Goal: Browse casually: Explore the website without a specific task or goal

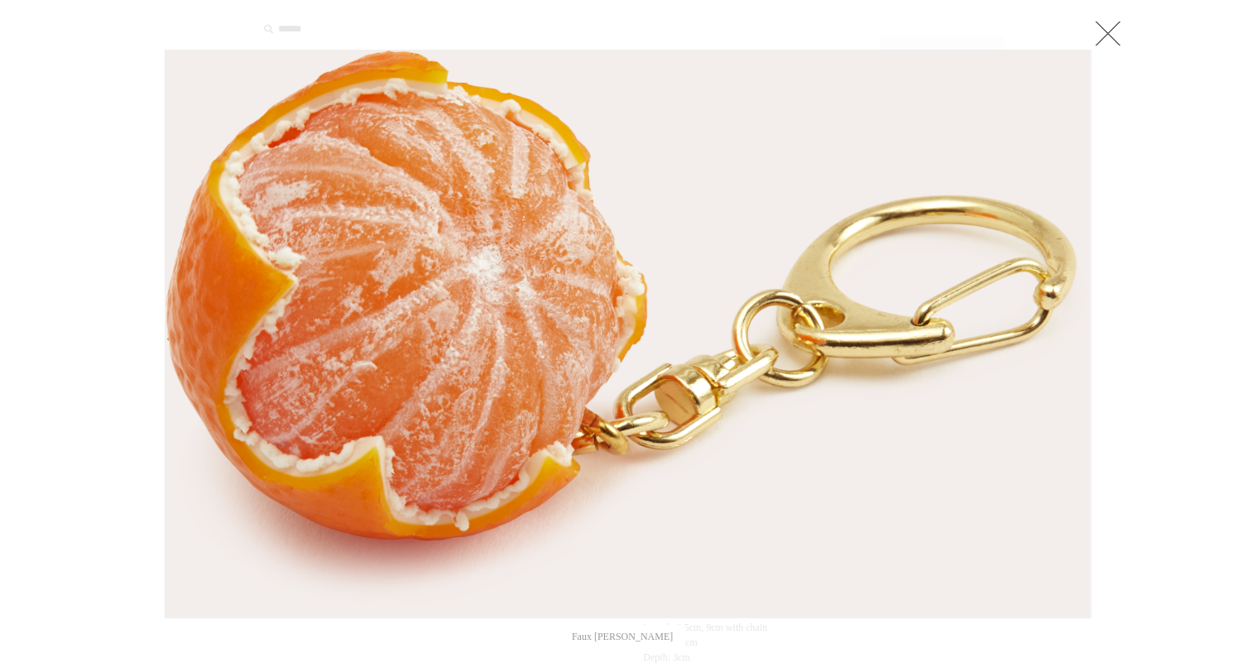
click at [1116, 40] on link at bounding box center [1107, 33] width 33 height 33
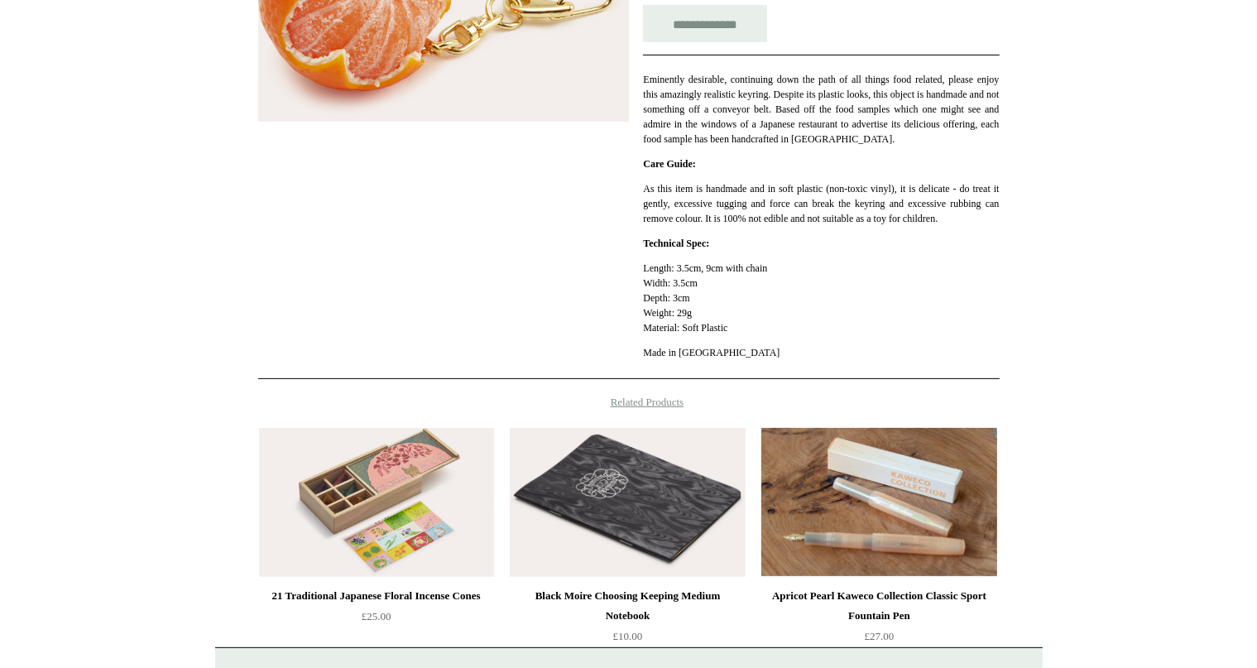
scroll to position [400, 0]
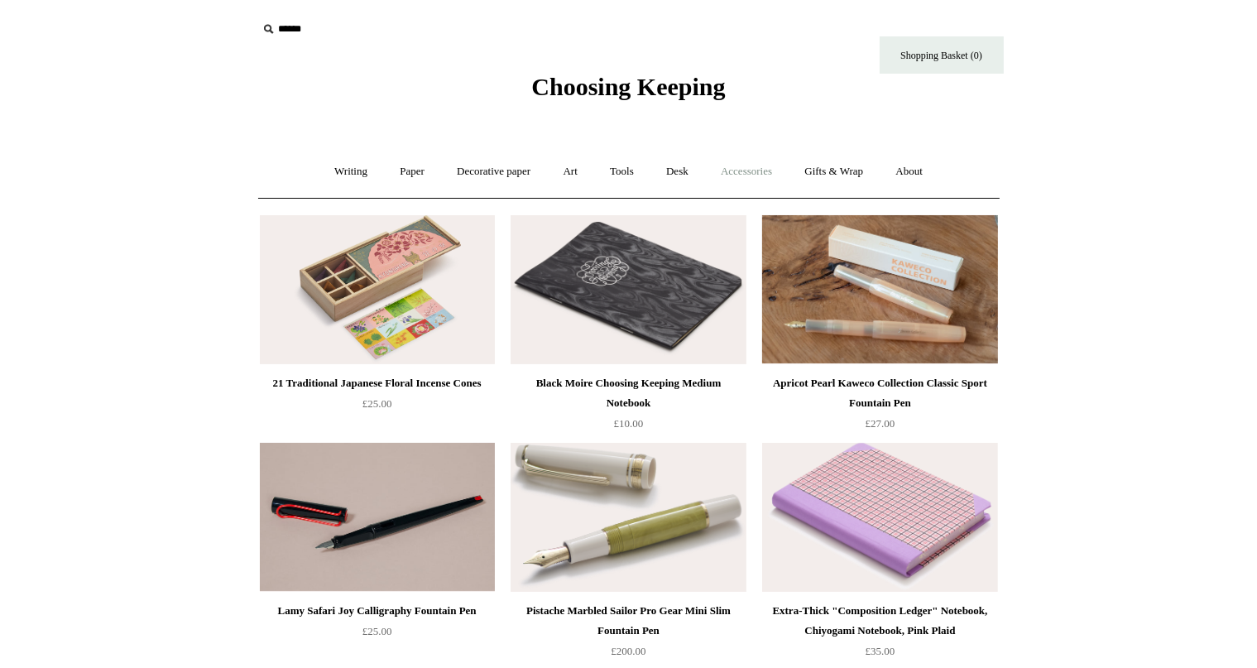
click at [736, 167] on link "Accessories +" at bounding box center [746, 172] width 81 height 44
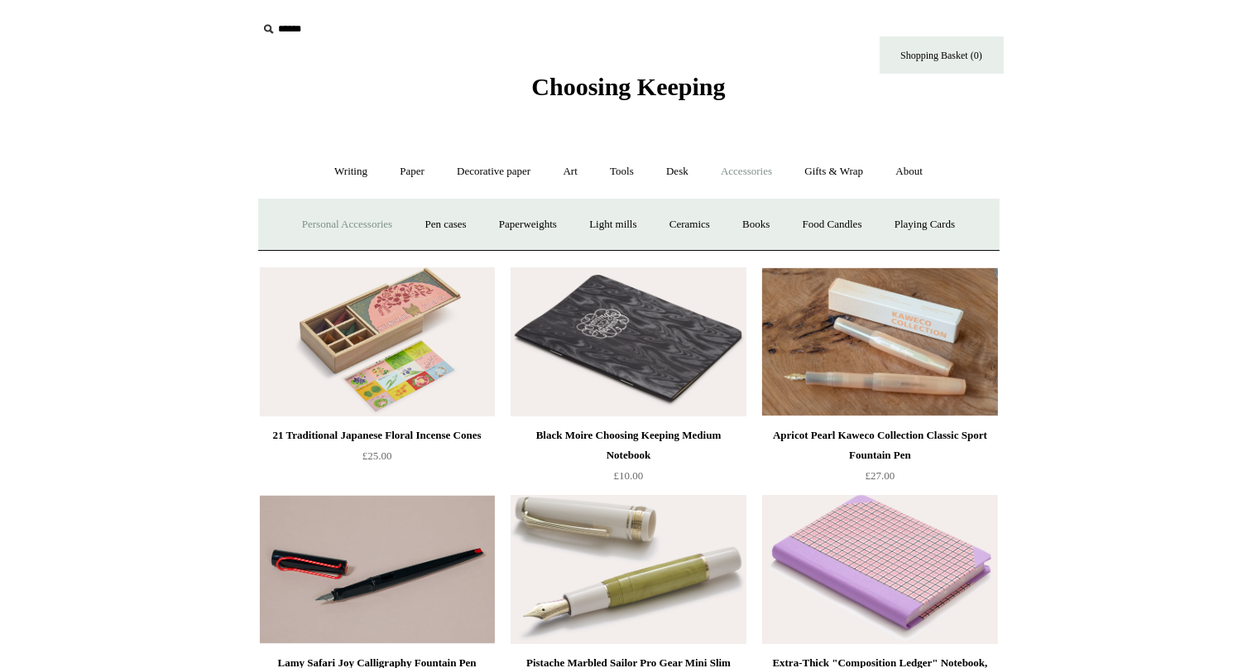
click at [321, 229] on link "Personal Accessories +" at bounding box center [347, 225] width 120 height 44
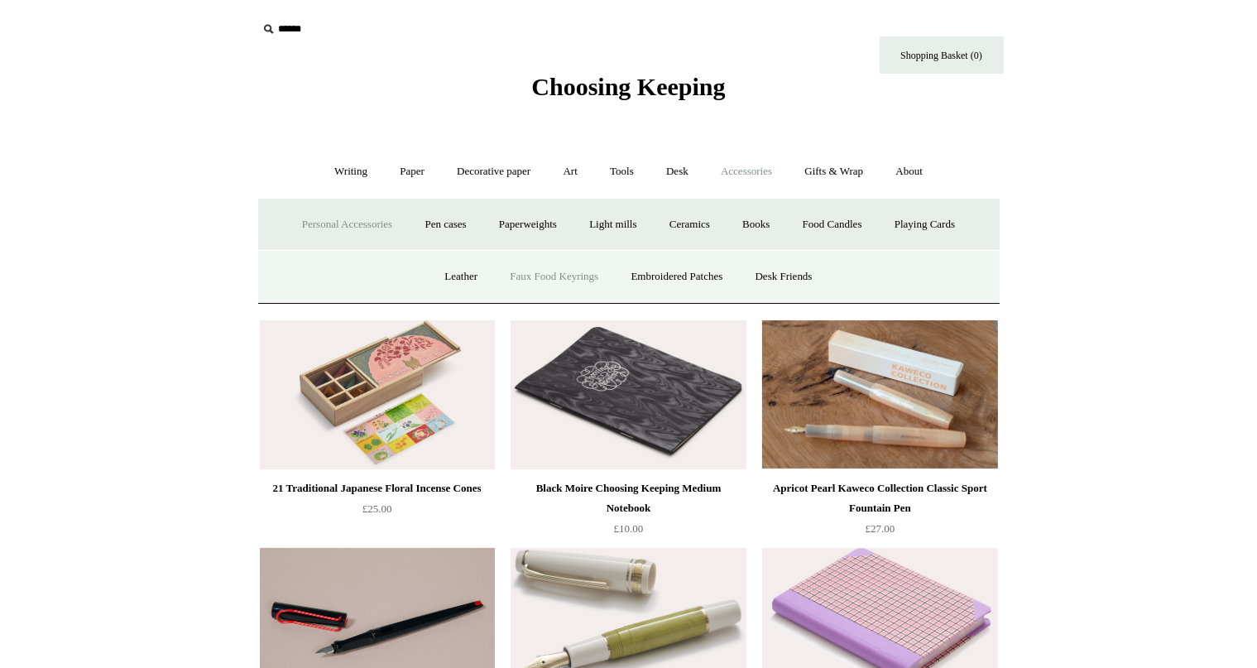
click at [557, 280] on link "Faux Food Keyrings" at bounding box center [554, 277] width 118 height 44
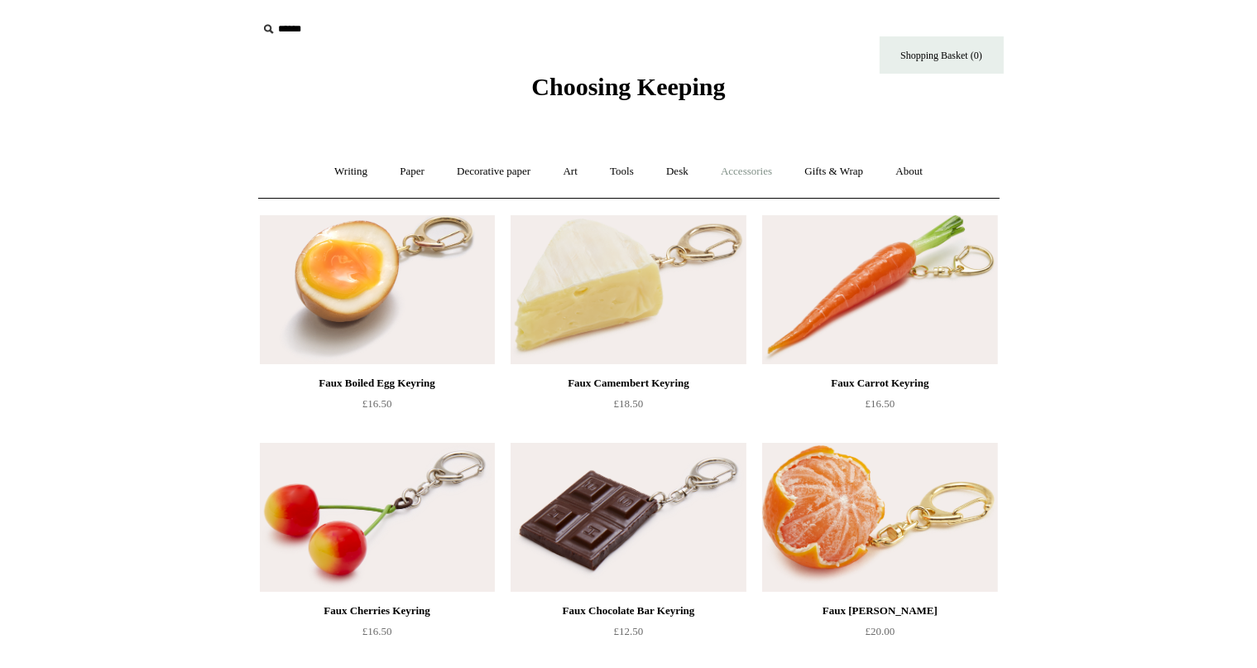
click at [740, 177] on link "Accessories +" at bounding box center [746, 172] width 81 height 44
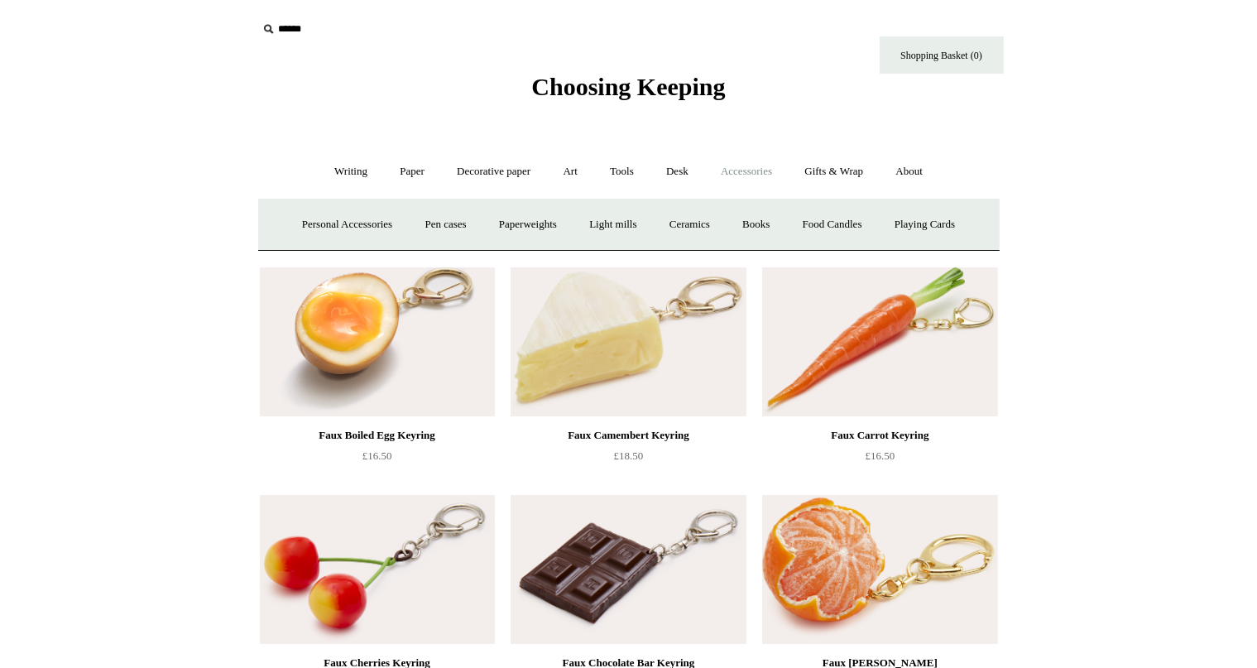
click at [740, 177] on link "Accessories -" at bounding box center [746, 172] width 81 height 44
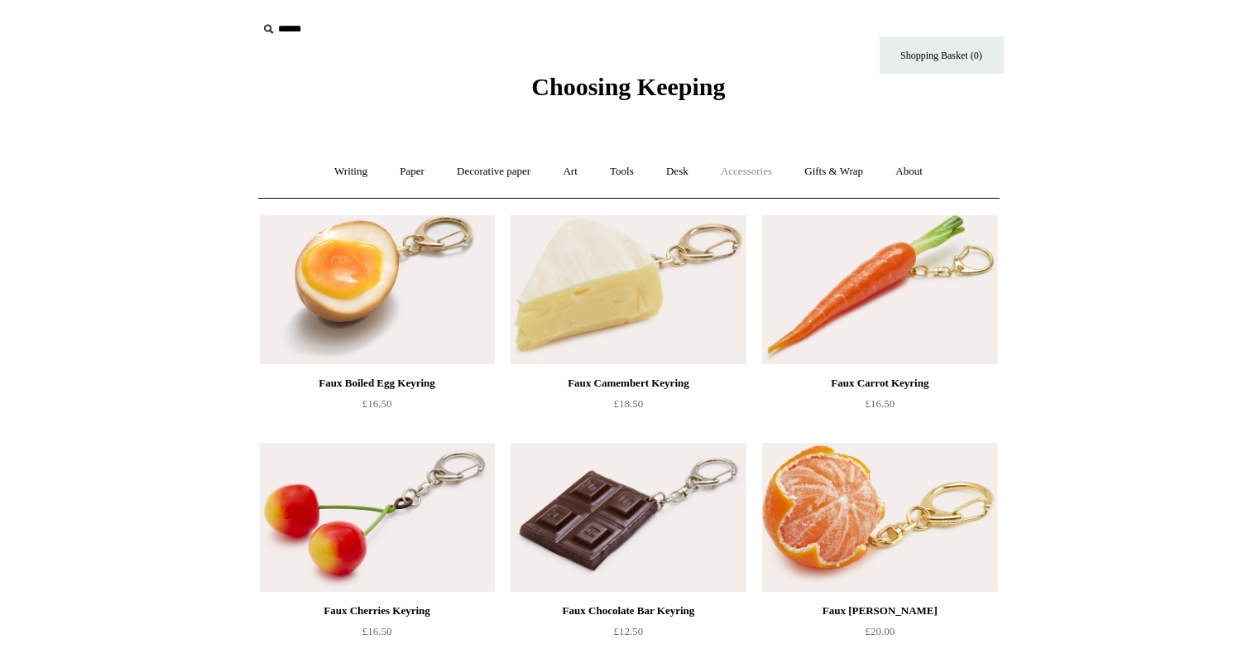
click at [740, 177] on link "Accessories +" at bounding box center [746, 172] width 81 height 44
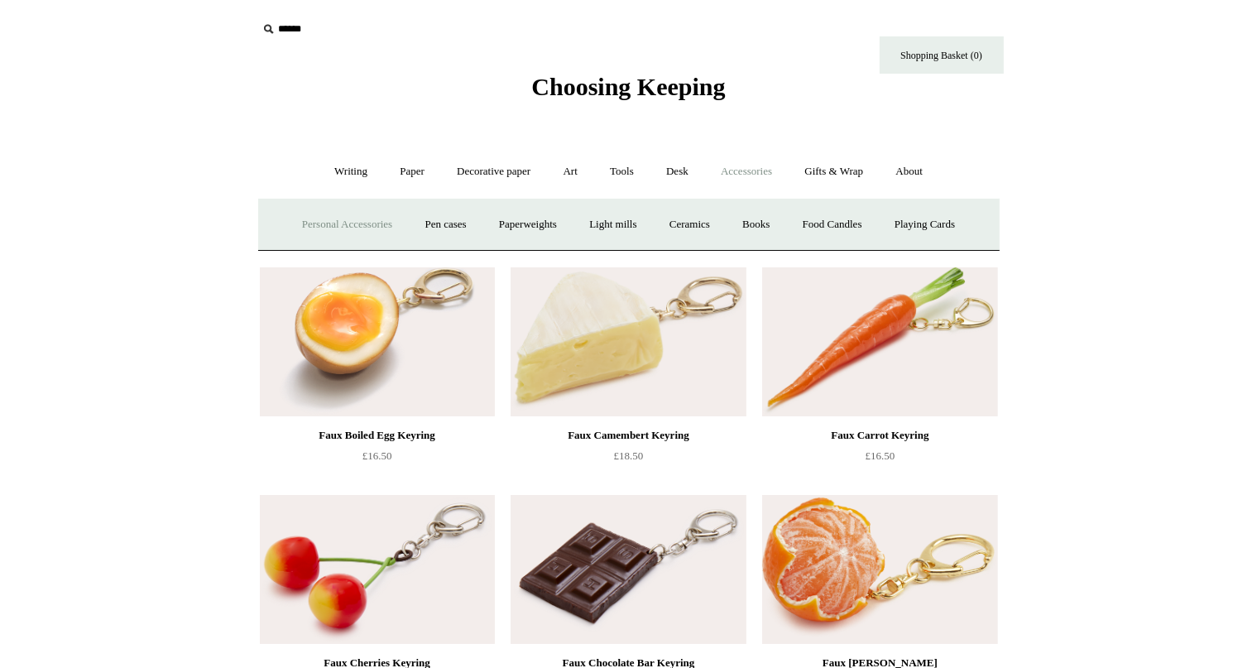
click at [367, 223] on link "Personal Accessories +" at bounding box center [347, 225] width 120 height 44
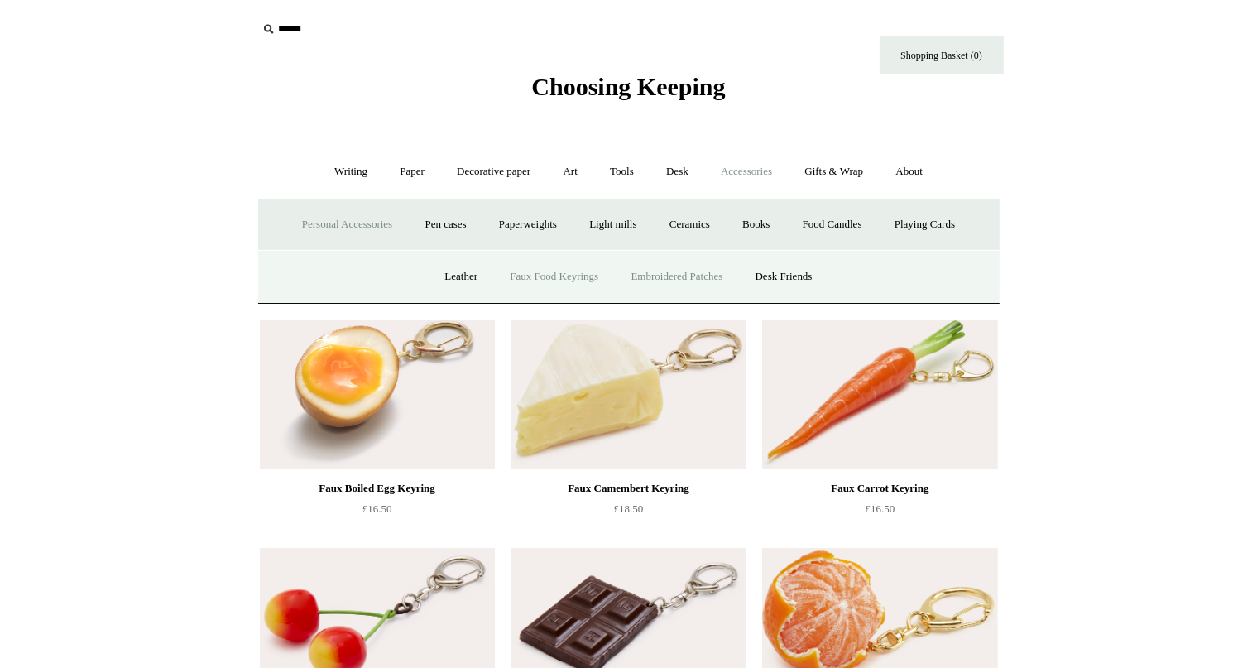
click at [665, 279] on link "Embroidered Patches" at bounding box center [677, 277] width 122 height 44
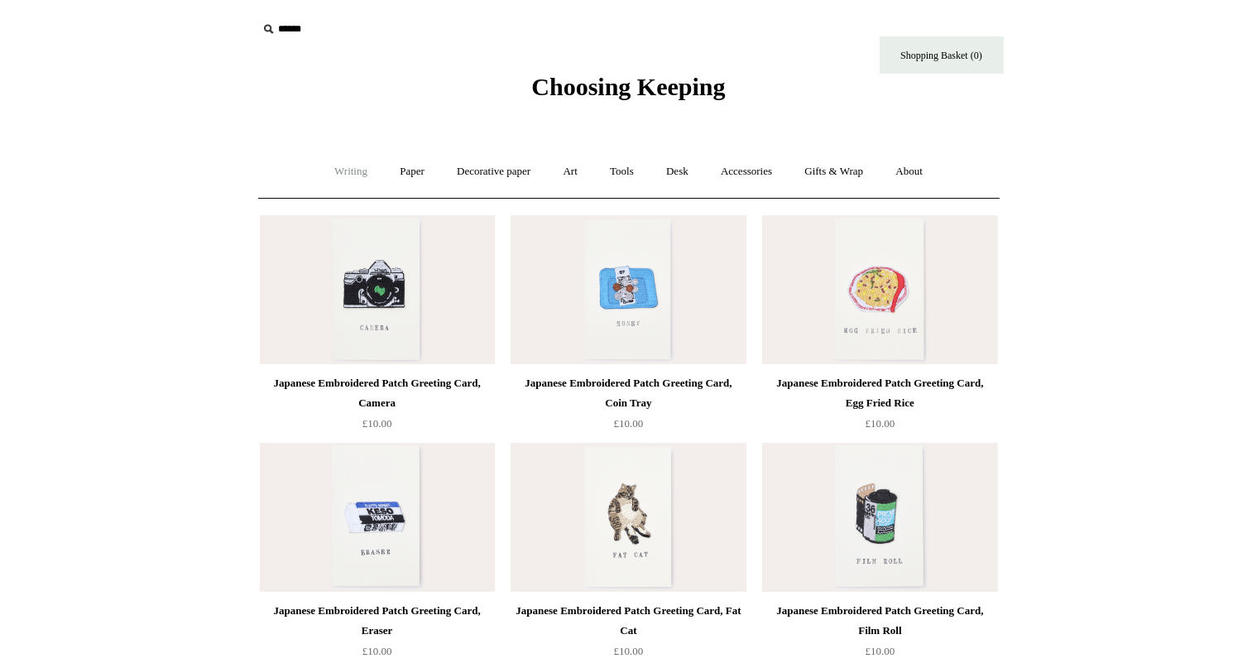
click at [339, 169] on link "Writing +" at bounding box center [350, 172] width 63 height 44
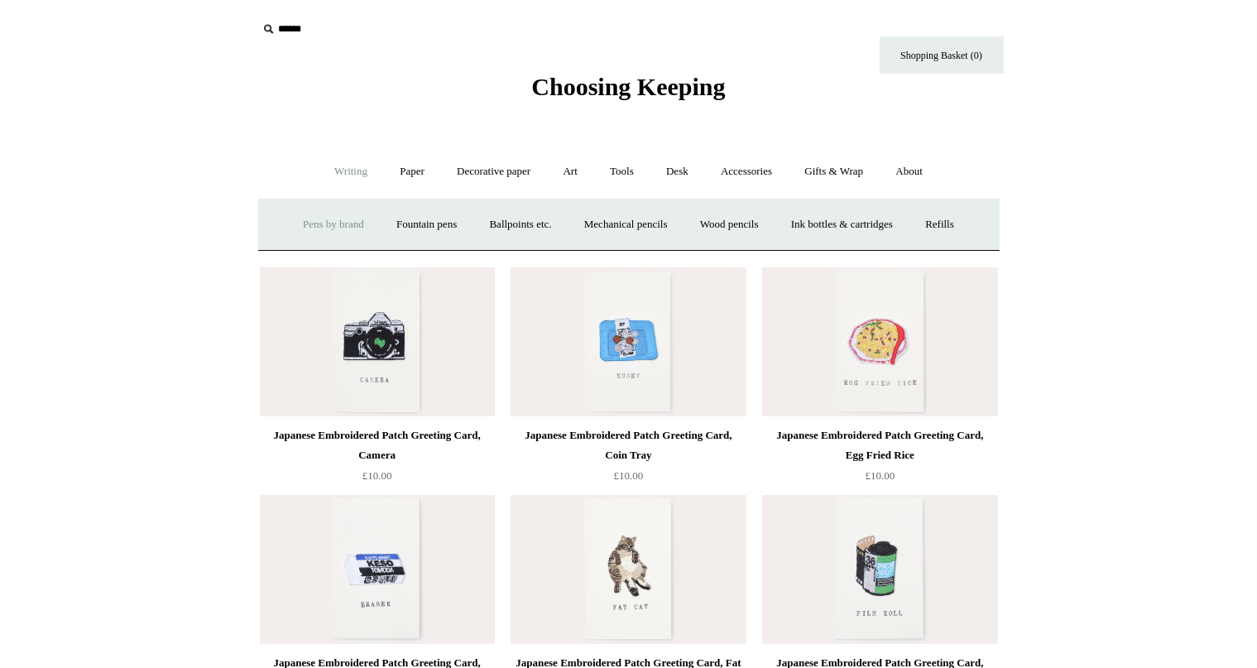
click at [323, 221] on link "Pens by brand +" at bounding box center [333, 225] width 91 height 44
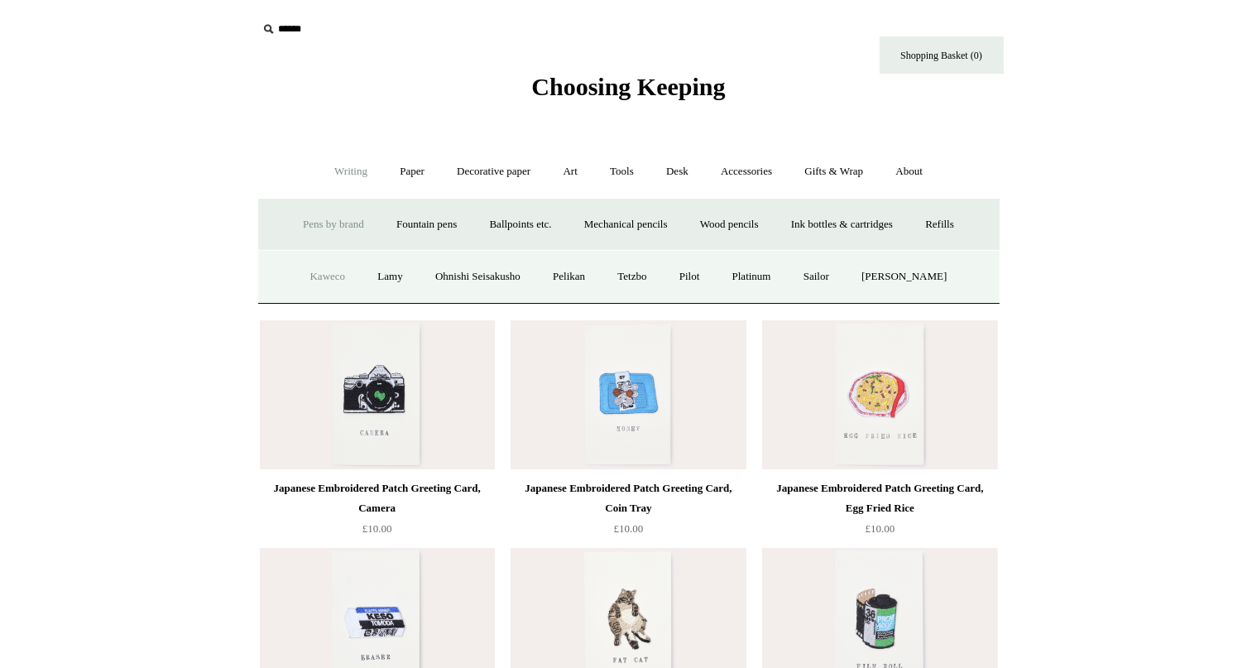
click at [320, 276] on link "Kaweco" at bounding box center [327, 277] width 65 height 44
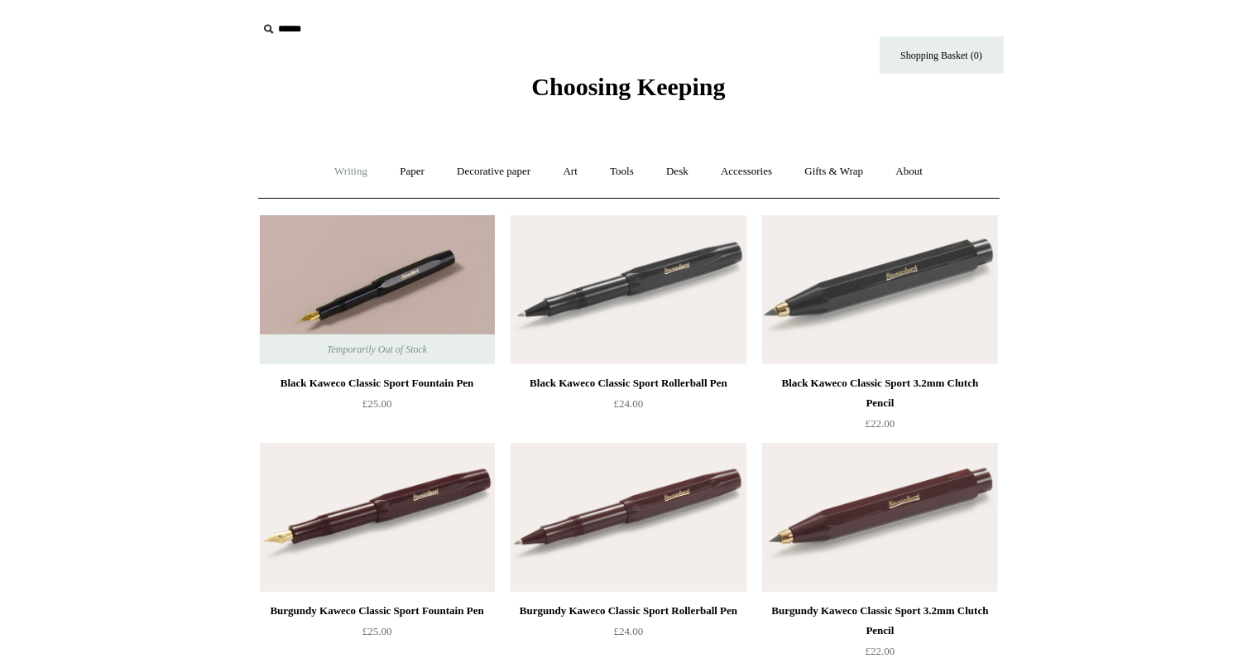
click at [341, 164] on link "Writing +" at bounding box center [350, 172] width 63 height 44
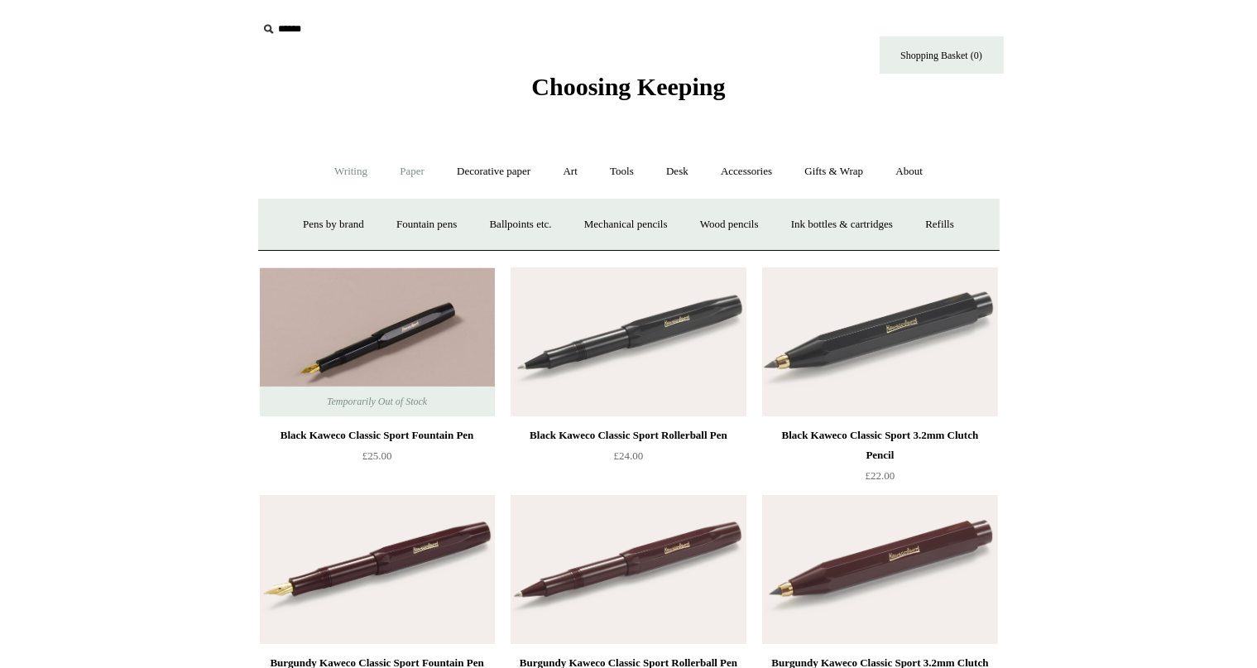
click at [410, 176] on link "Paper +" at bounding box center [412, 172] width 55 height 44
click at [496, 224] on link "📆 Dated Diaries 📆" at bounding box center [498, 225] width 121 height 44
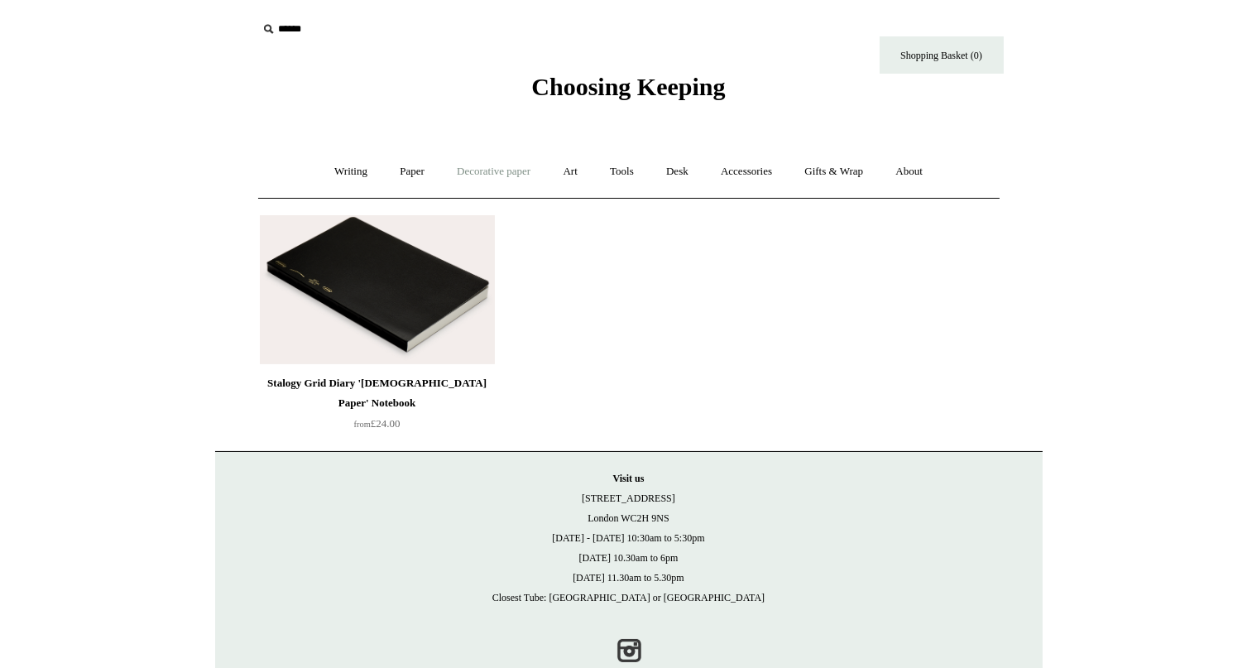
click at [491, 174] on link "Decorative paper +" at bounding box center [493, 172] width 103 height 44
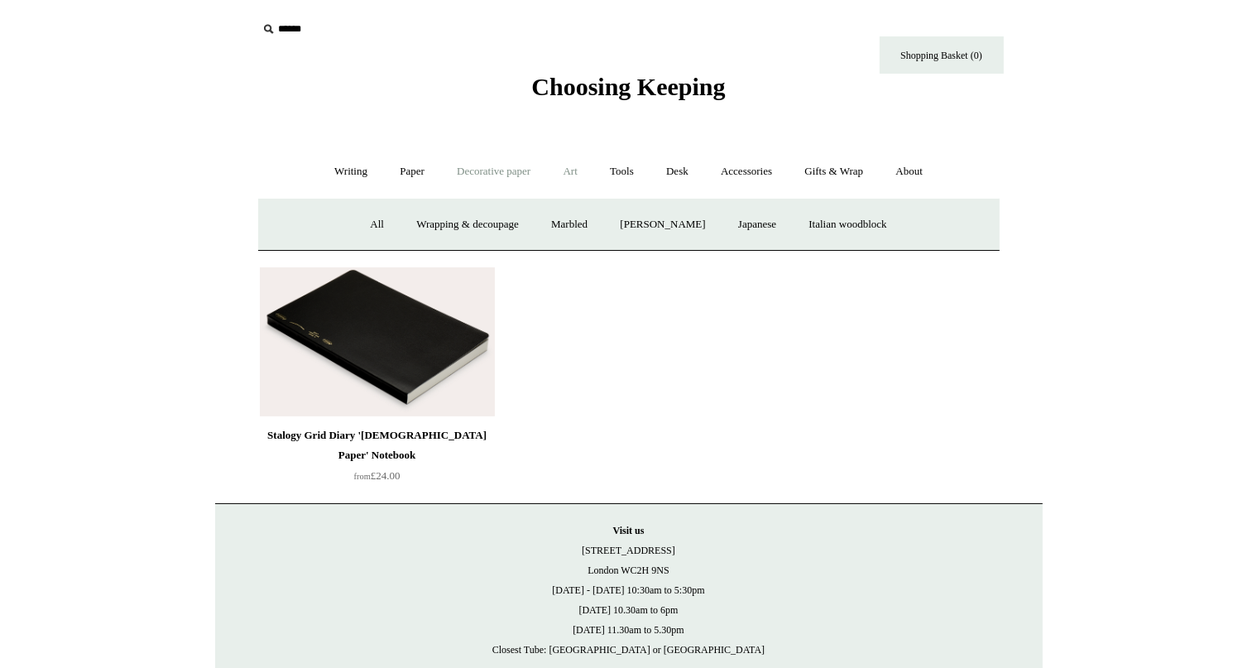
click at [578, 175] on link "Art +" at bounding box center [571, 172] width 44 height 44
click at [685, 169] on link "Desk +" at bounding box center [677, 172] width 52 height 44
click at [416, 226] on link "Pen pots" at bounding box center [432, 225] width 66 height 44
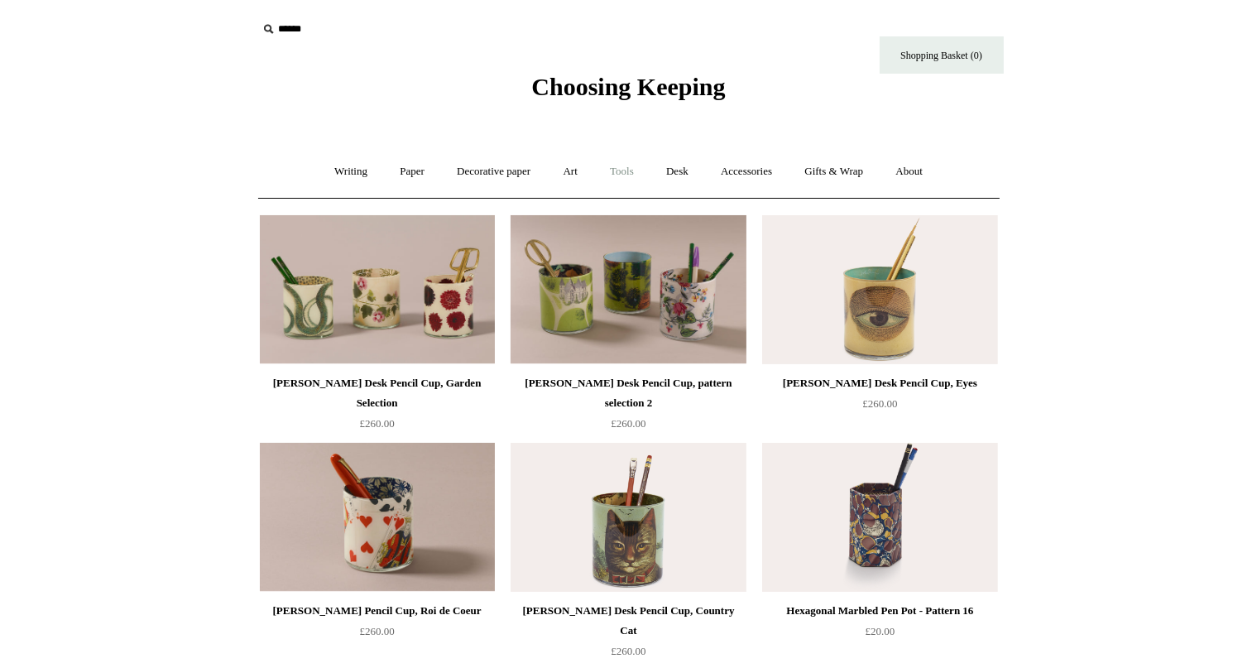
click at [627, 178] on link "Tools +" at bounding box center [622, 172] width 54 height 44
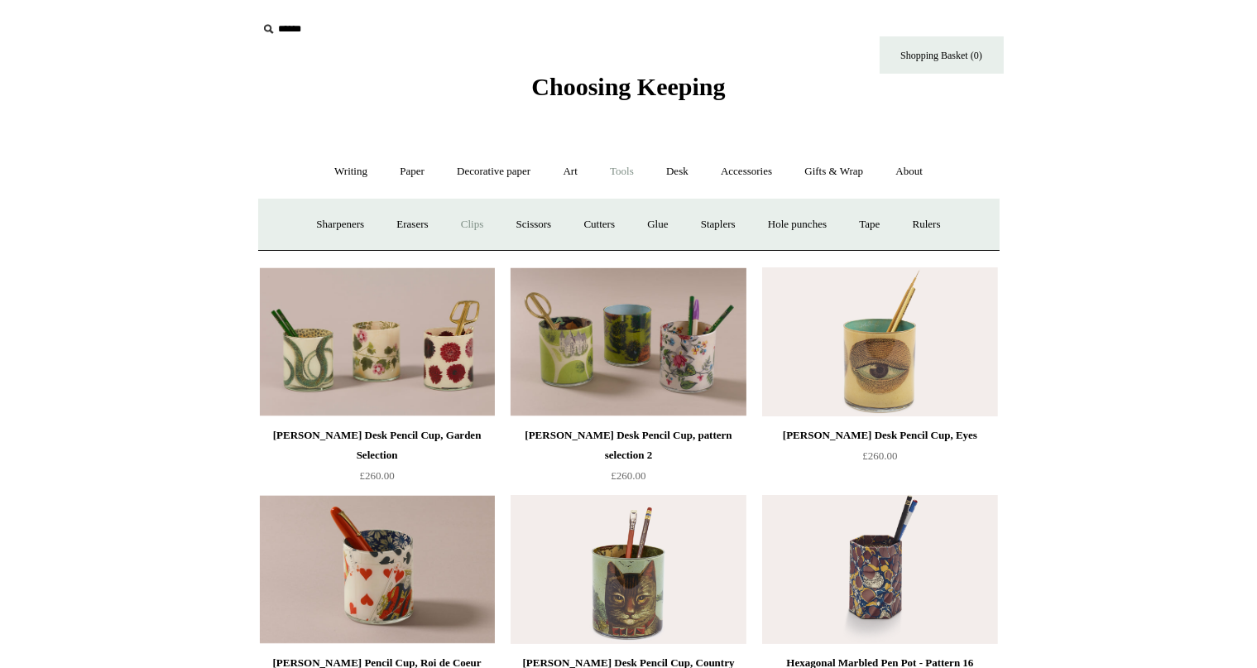
click at [468, 227] on link "Clips +" at bounding box center [472, 225] width 52 height 44
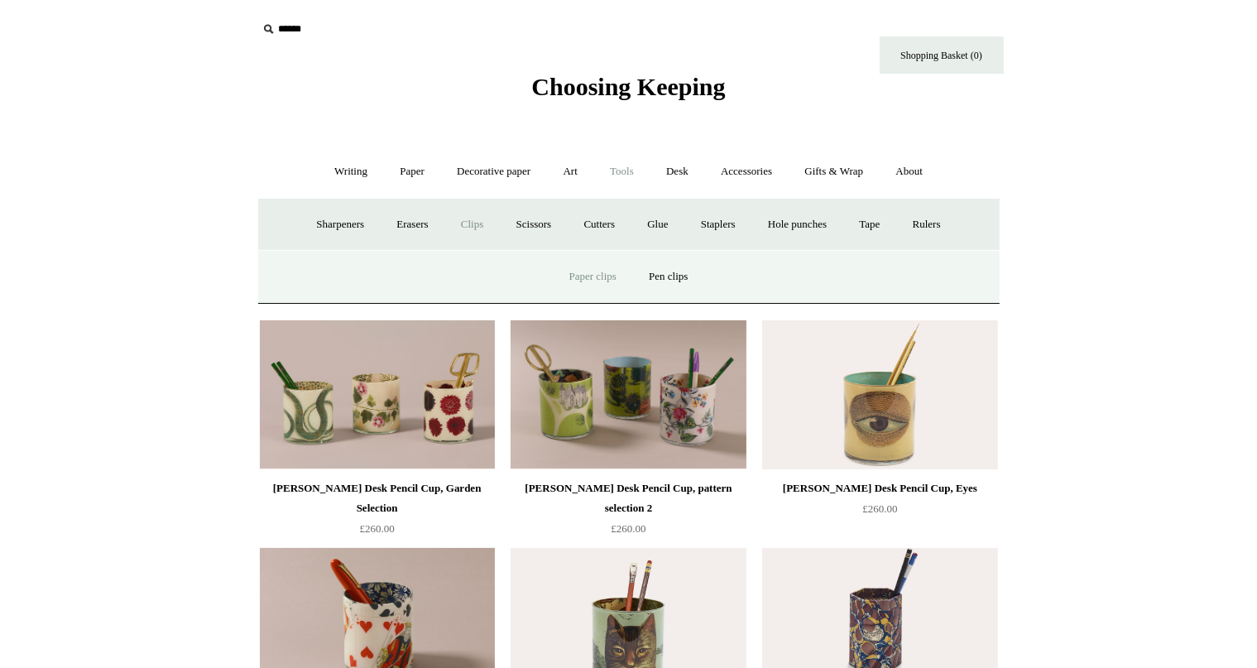
click at [591, 272] on link "Paper clips" at bounding box center [592, 277] width 77 height 44
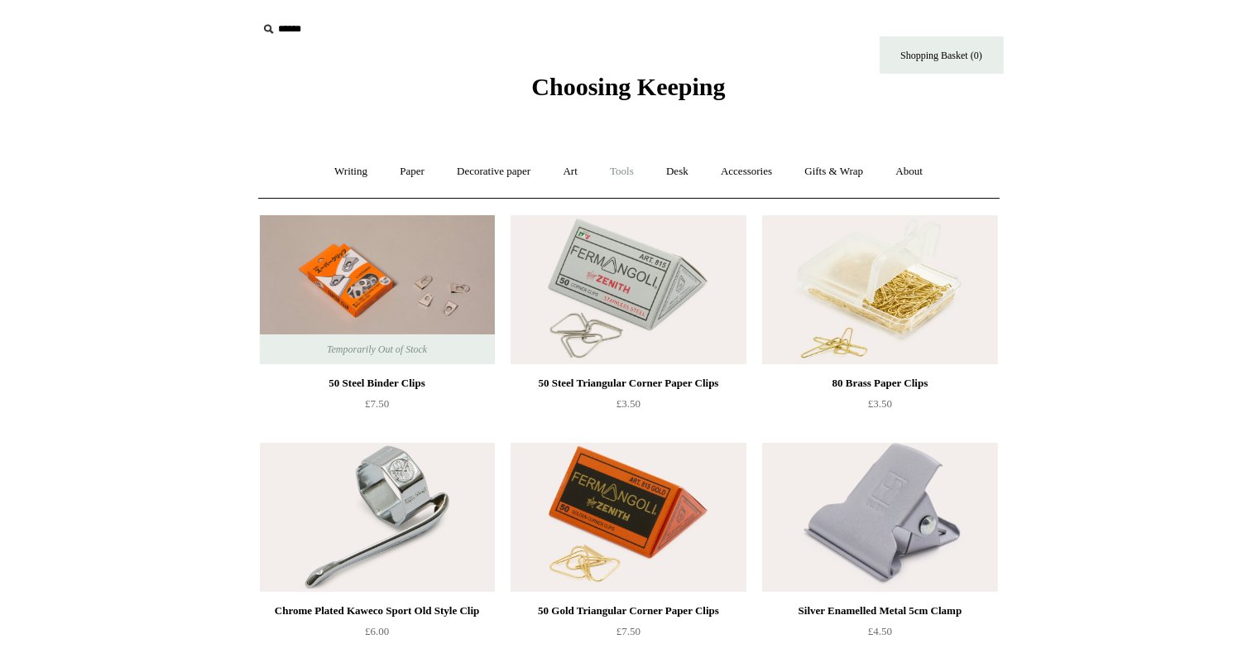
click at [621, 175] on link "Tools +" at bounding box center [622, 172] width 54 height 44
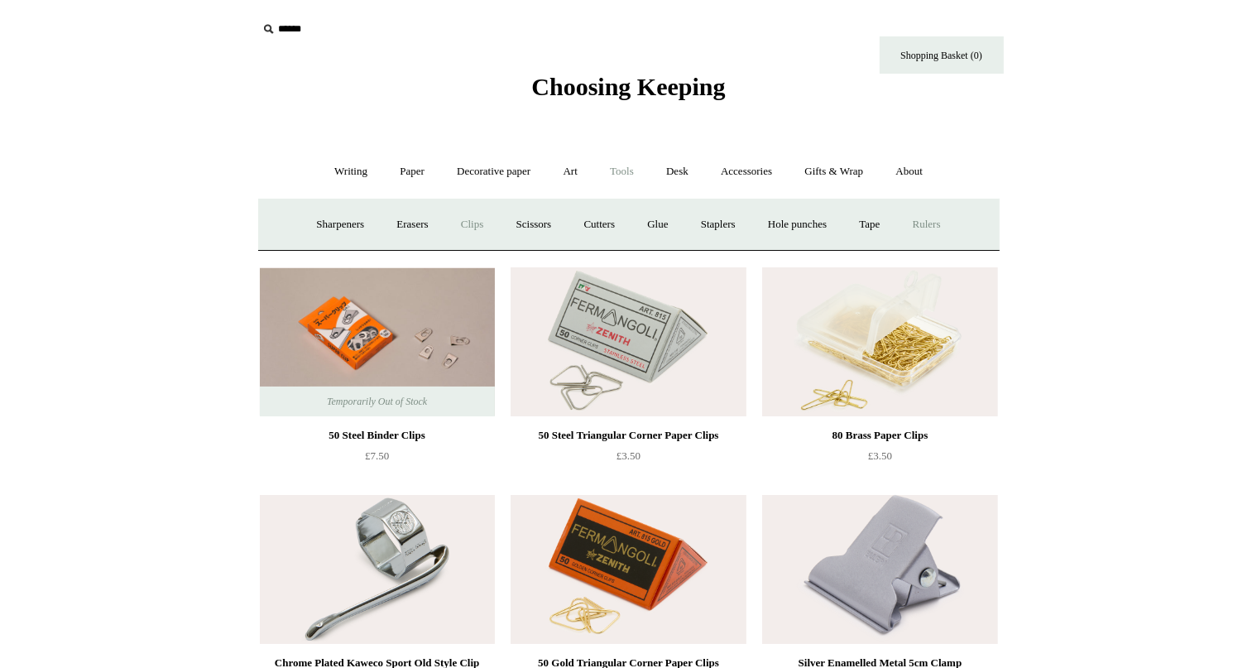
click at [930, 218] on link "Rulers" at bounding box center [927, 225] width 58 height 44
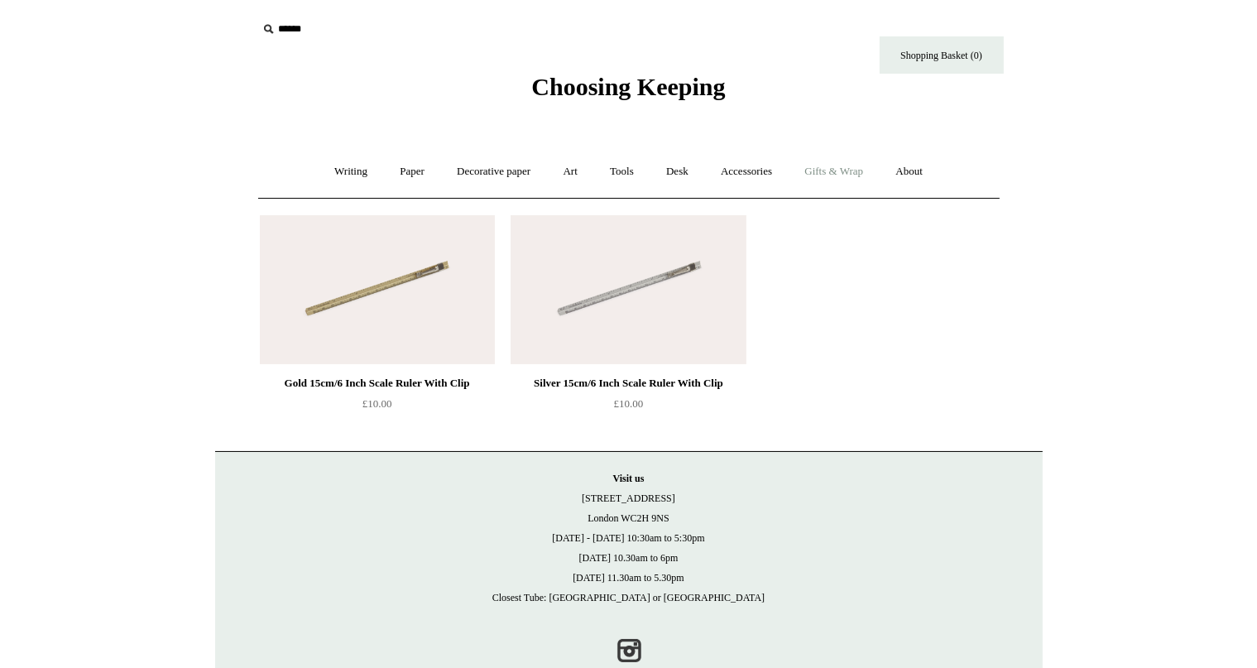
click at [833, 170] on link "Gifts & Wrap +" at bounding box center [833, 172] width 89 height 44
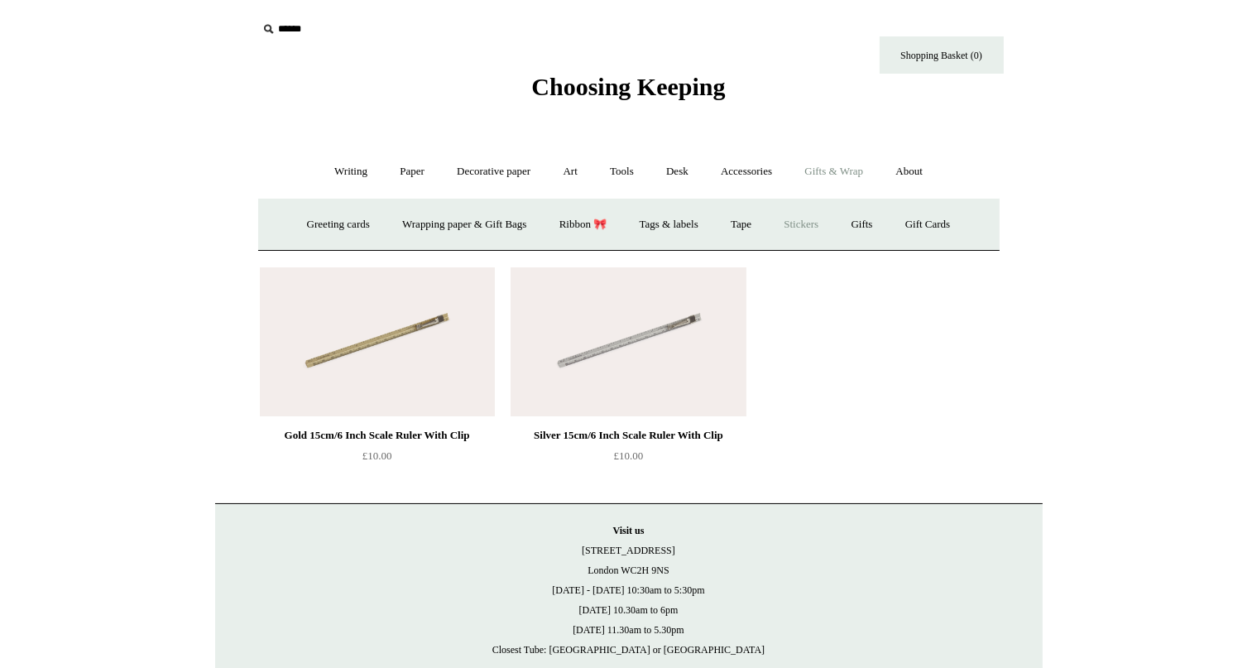
click at [810, 226] on link "Stickers" at bounding box center [801, 225] width 65 height 44
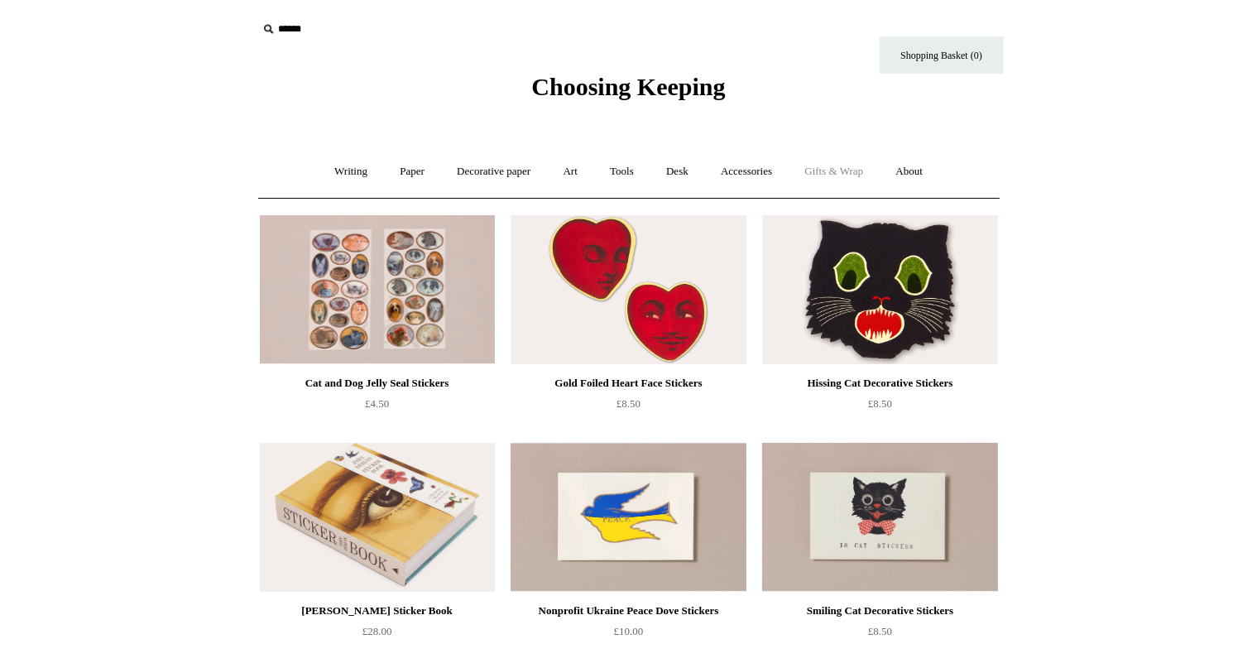
click at [864, 170] on link "Gifts & Wrap +" at bounding box center [833, 172] width 89 height 44
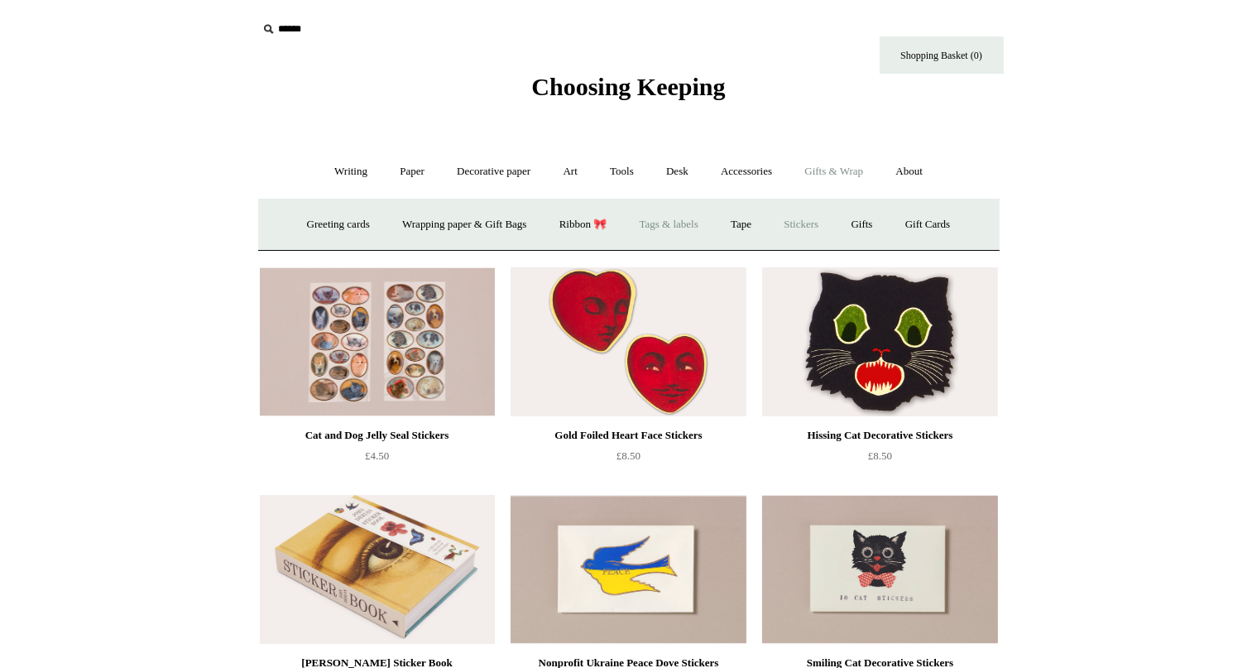
click at [653, 218] on link "Tags & labels" at bounding box center [669, 225] width 89 height 44
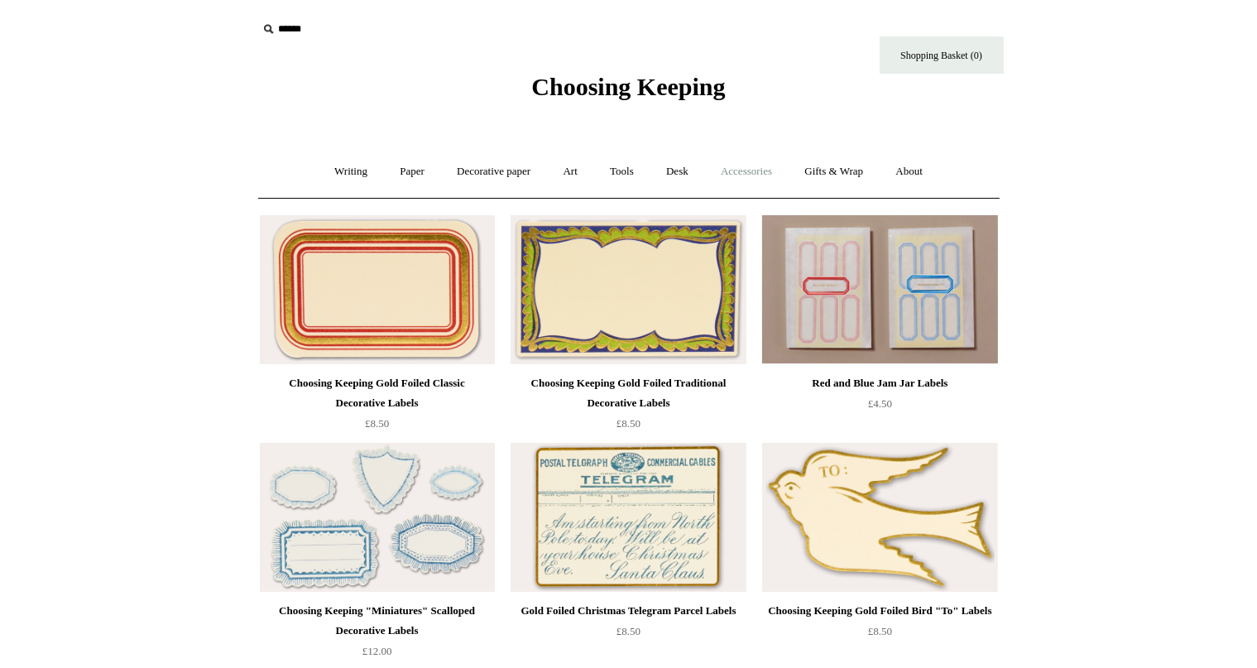
click at [764, 165] on link "Accessories +" at bounding box center [746, 172] width 81 height 44
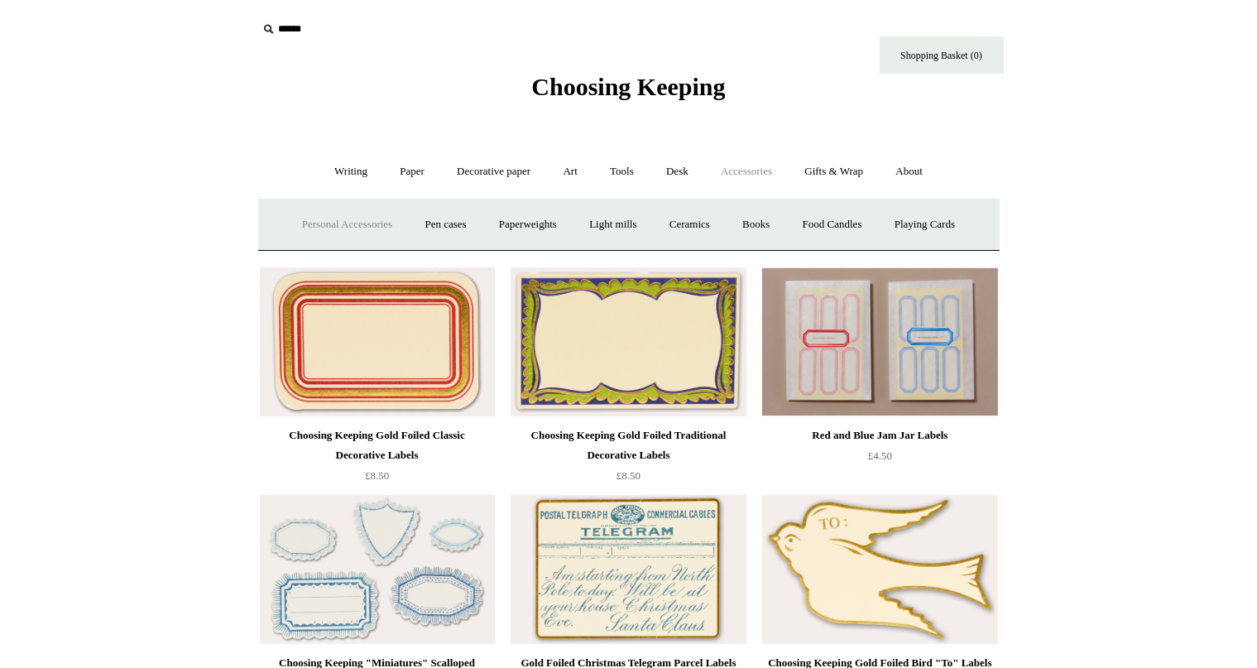
click at [379, 227] on link "Personal Accessories +" at bounding box center [347, 225] width 120 height 44
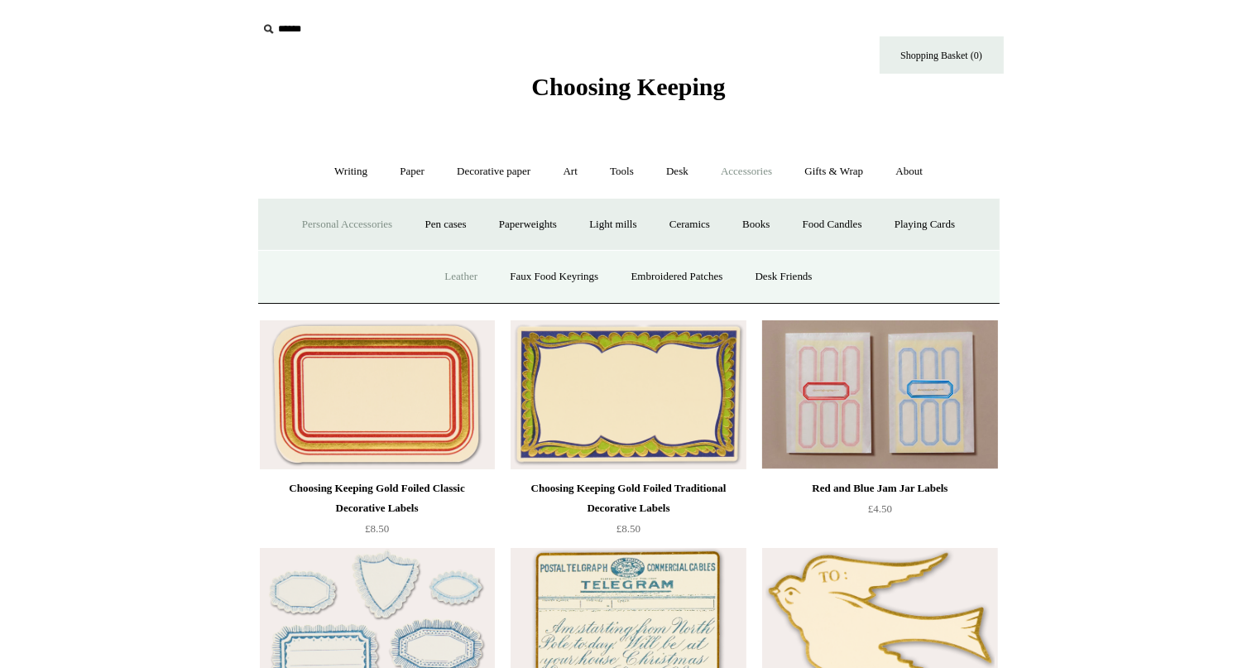
click at [457, 271] on link "Leather" at bounding box center [460, 277] width 63 height 44
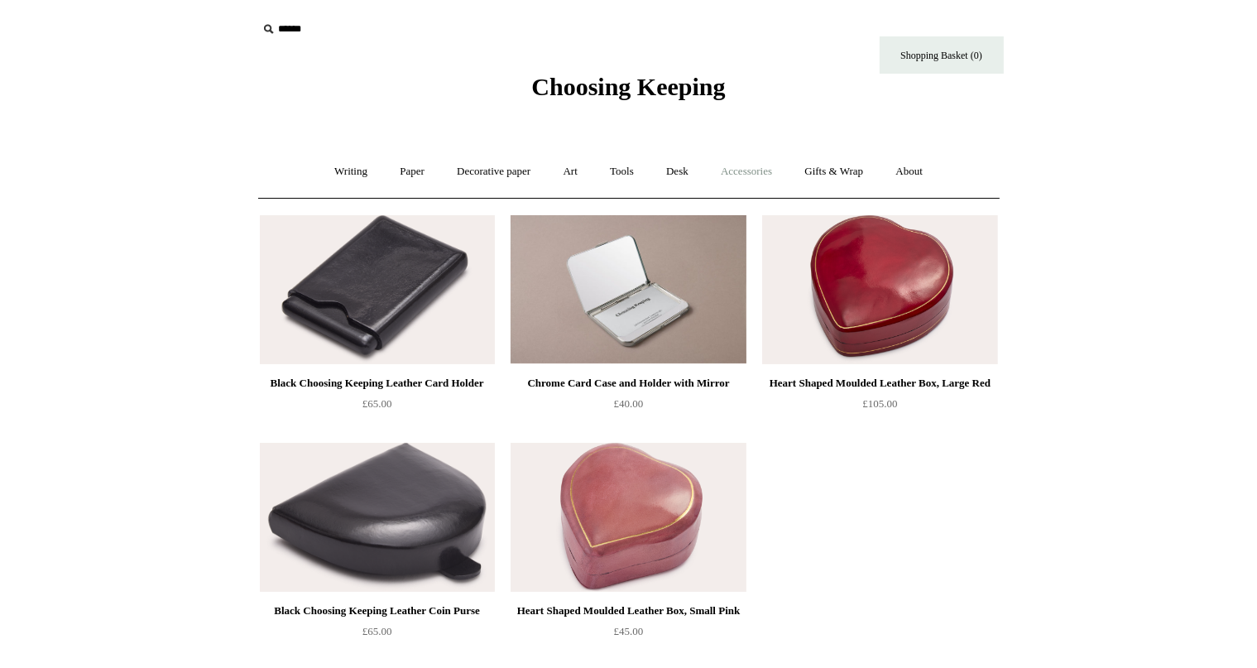
click at [742, 164] on link "Accessories +" at bounding box center [746, 172] width 81 height 44
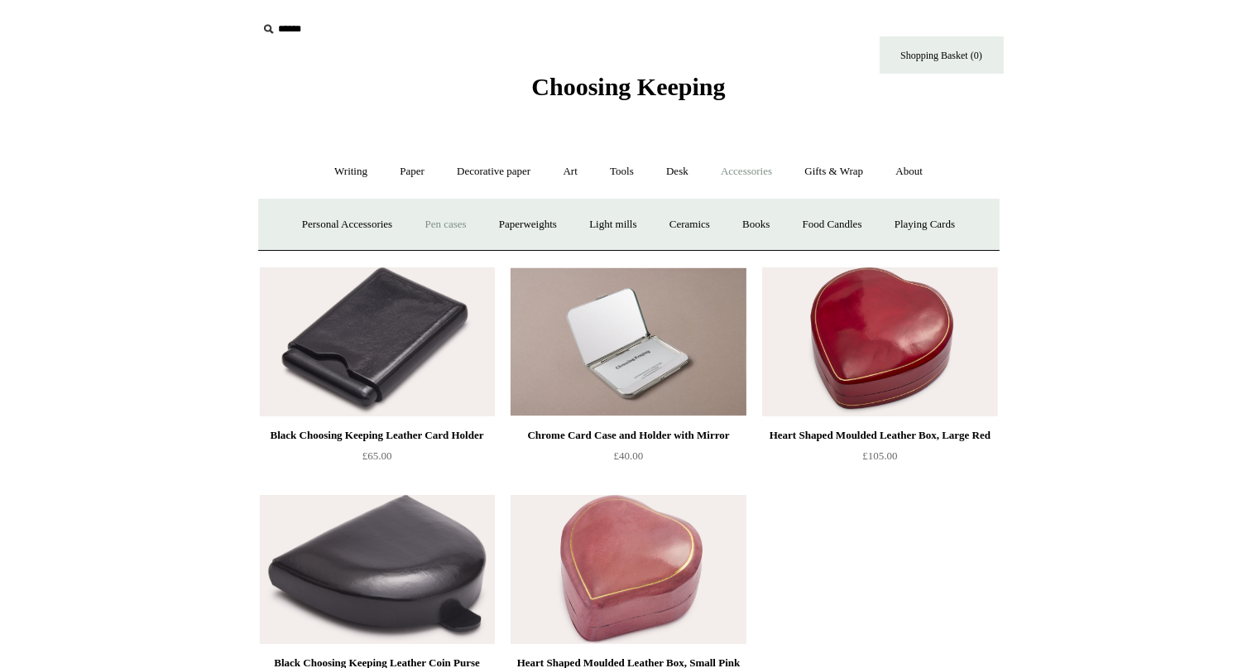
click at [449, 220] on link "Pen cases" at bounding box center [445, 225] width 71 height 44
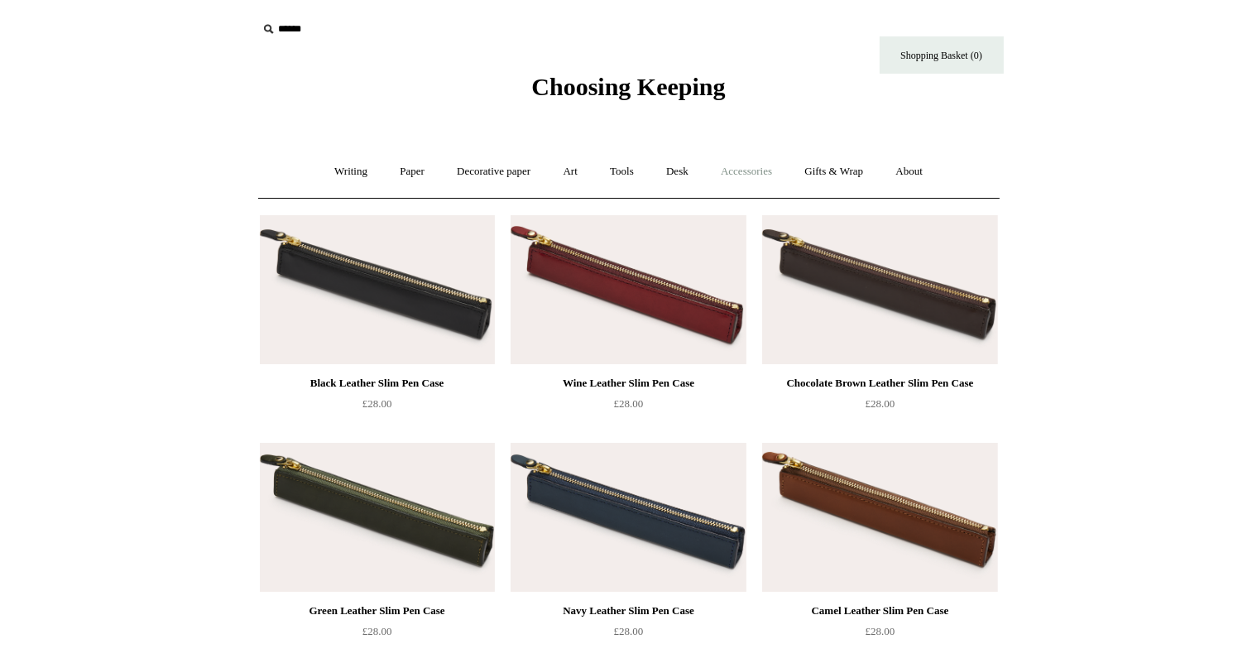
click at [766, 169] on link "Accessories +" at bounding box center [746, 172] width 81 height 44
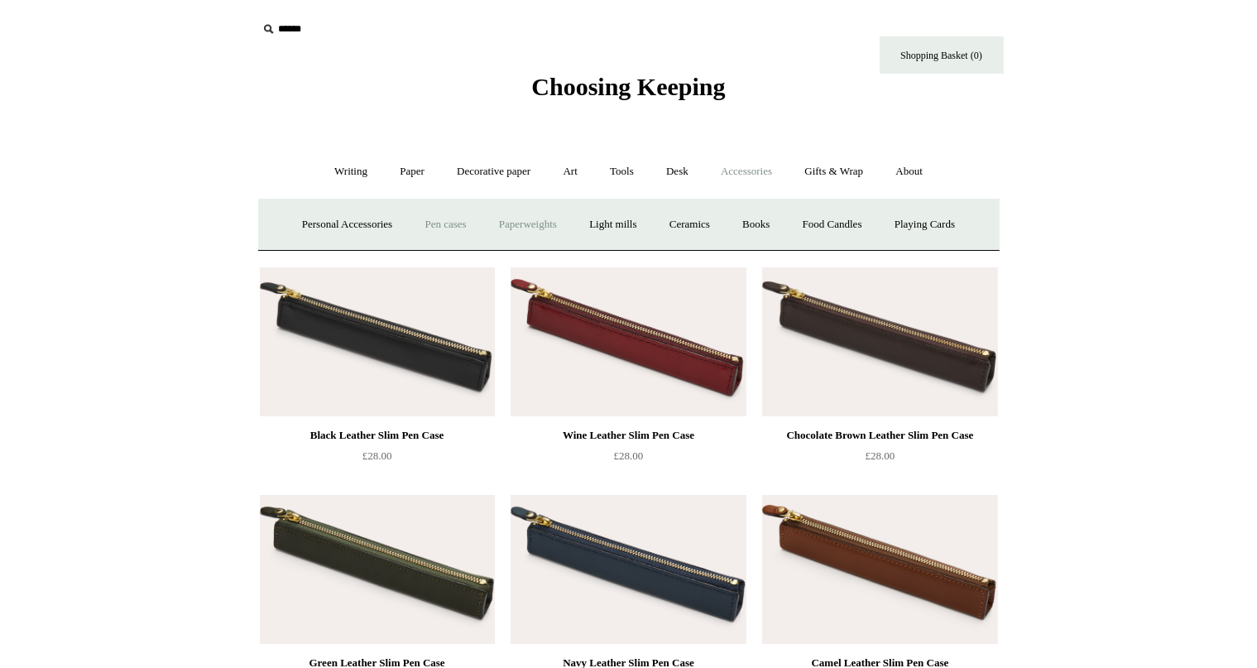
click at [509, 228] on link "Paperweights +" at bounding box center [528, 225] width 88 height 44
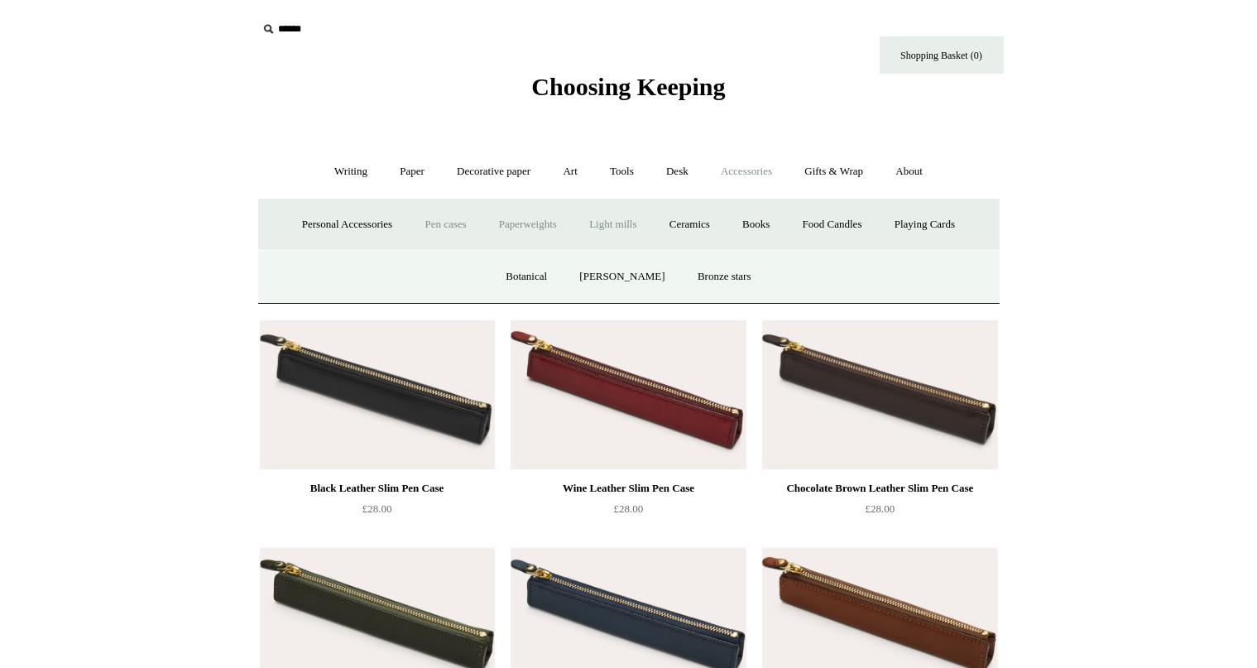
click at [604, 223] on link "Light mills" at bounding box center [612, 225] width 77 height 44
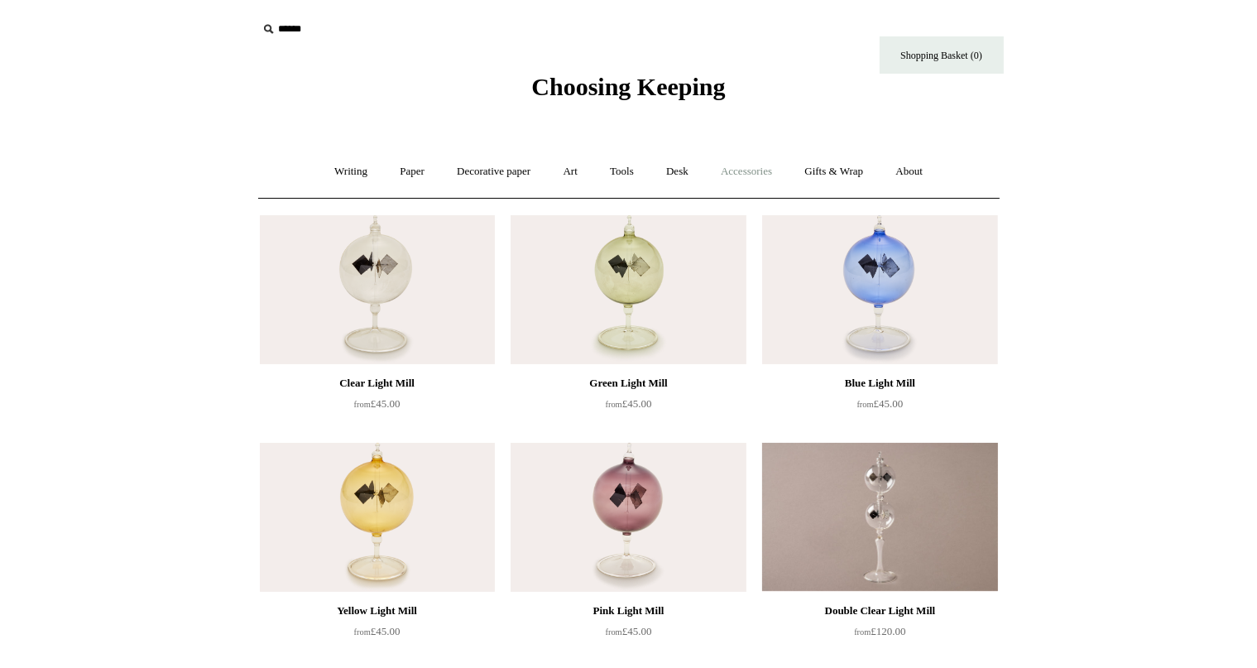
click at [744, 173] on link "Accessories +" at bounding box center [746, 172] width 81 height 44
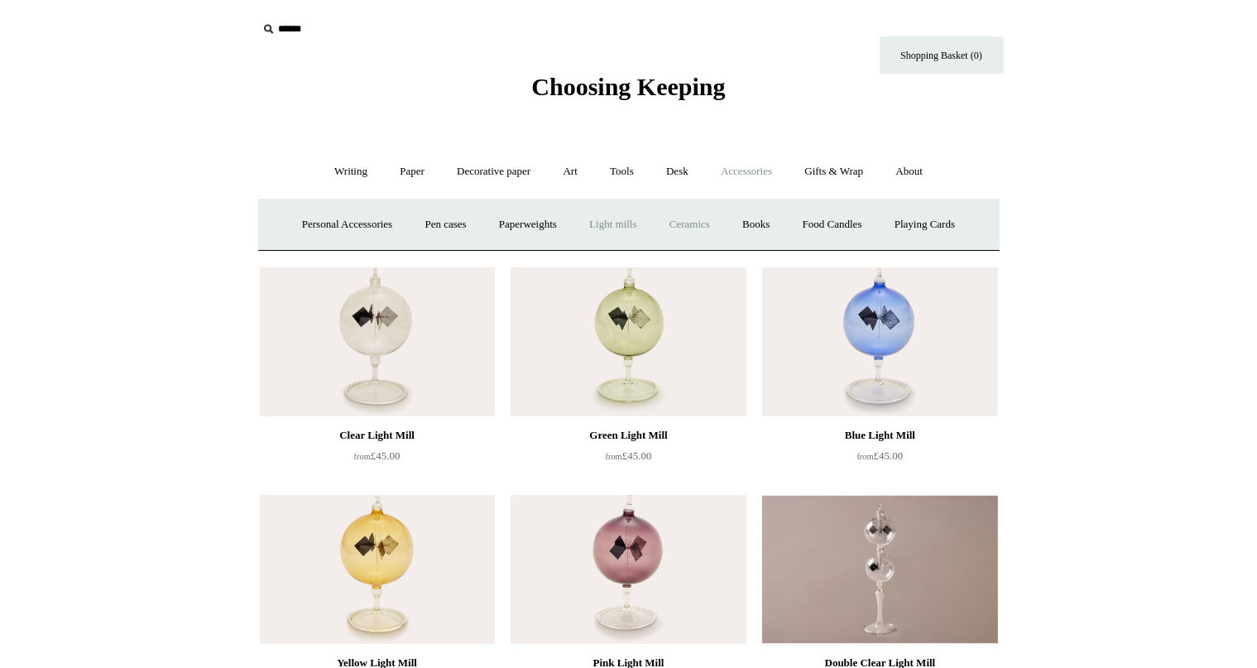
click at [700, 218] on link "Ceramics +" at bounding box center [690, 225] width 70 height 44
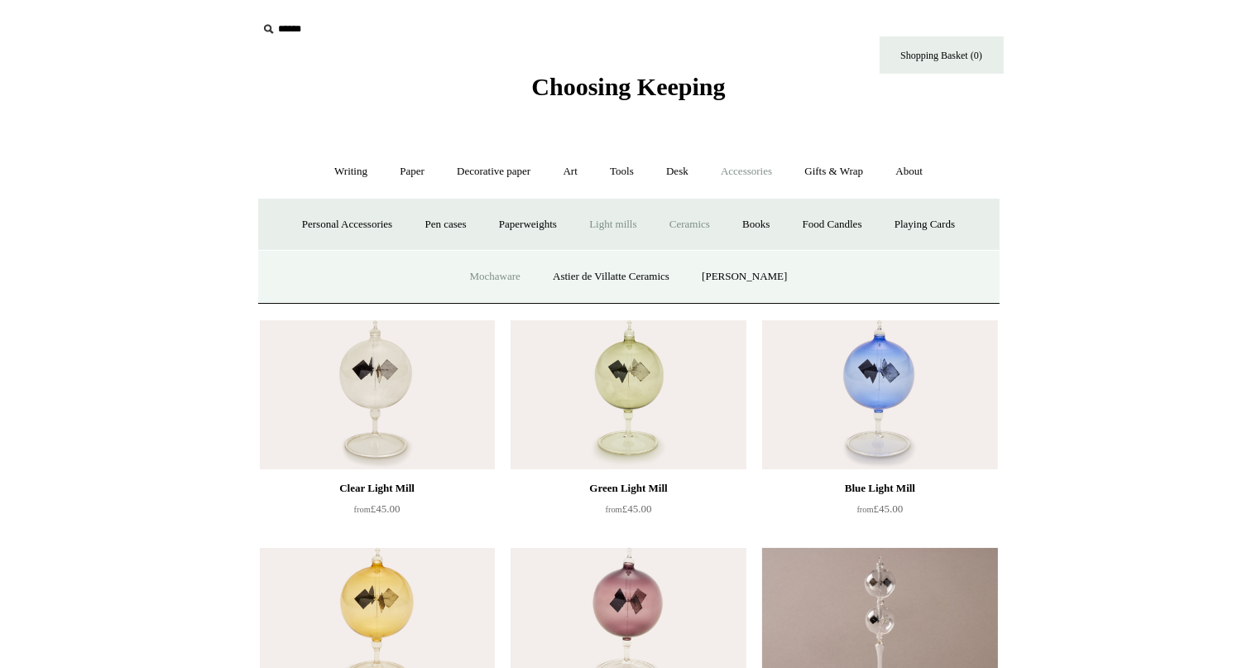
click at [495, 277] on link "Mochaware" at bounding box center [494, 277] width 80 height 44
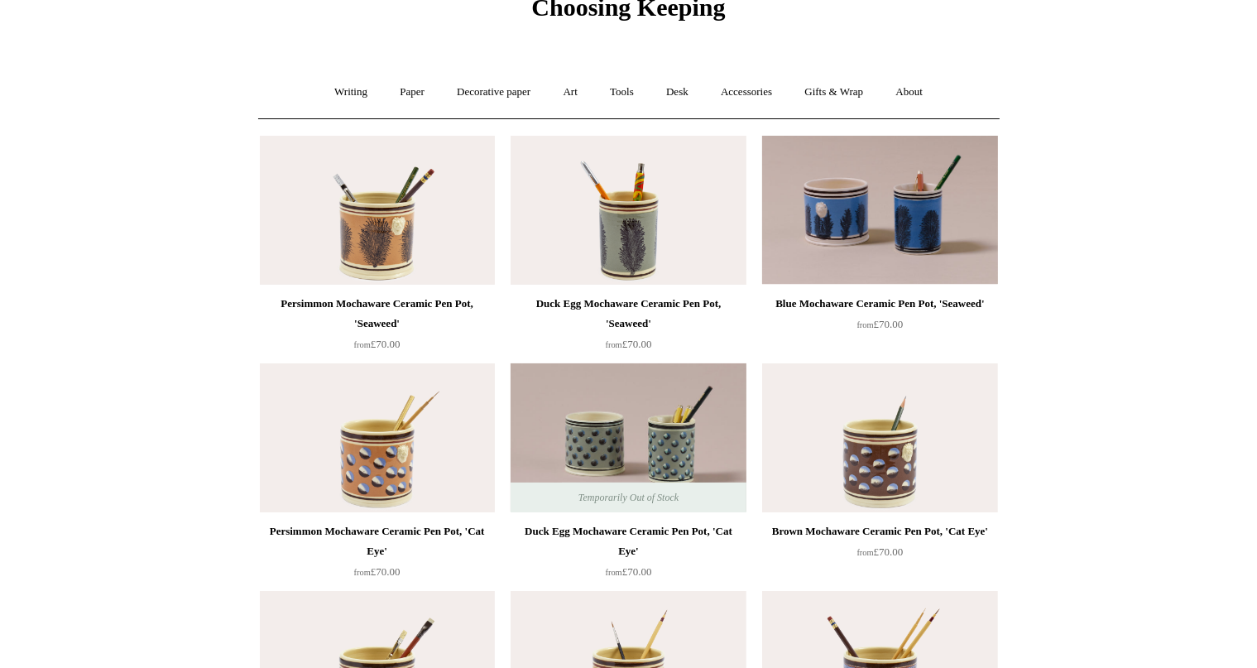
scroll to position [79, 0]
click at [384, 231] on img at bounding box center [377, 210] width 235 height 149
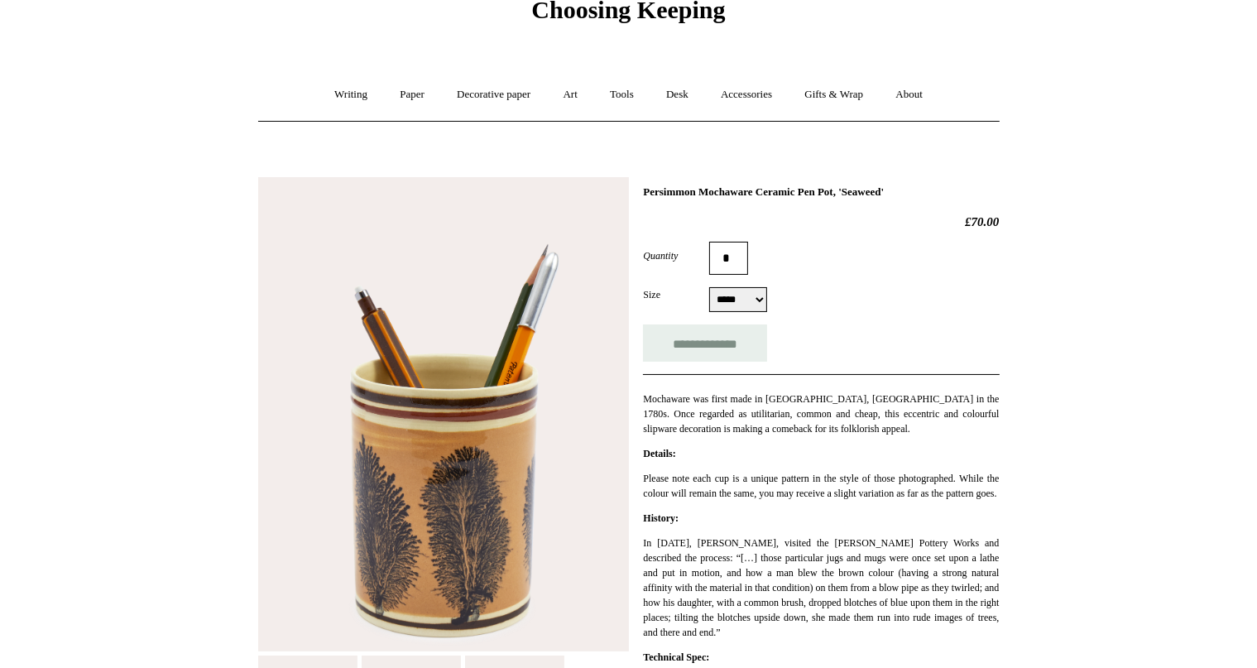
scroll to position [76, 0]
click at [746, 94] on link "Accessories +" at bounding box center [746, 96] width 81 height 44
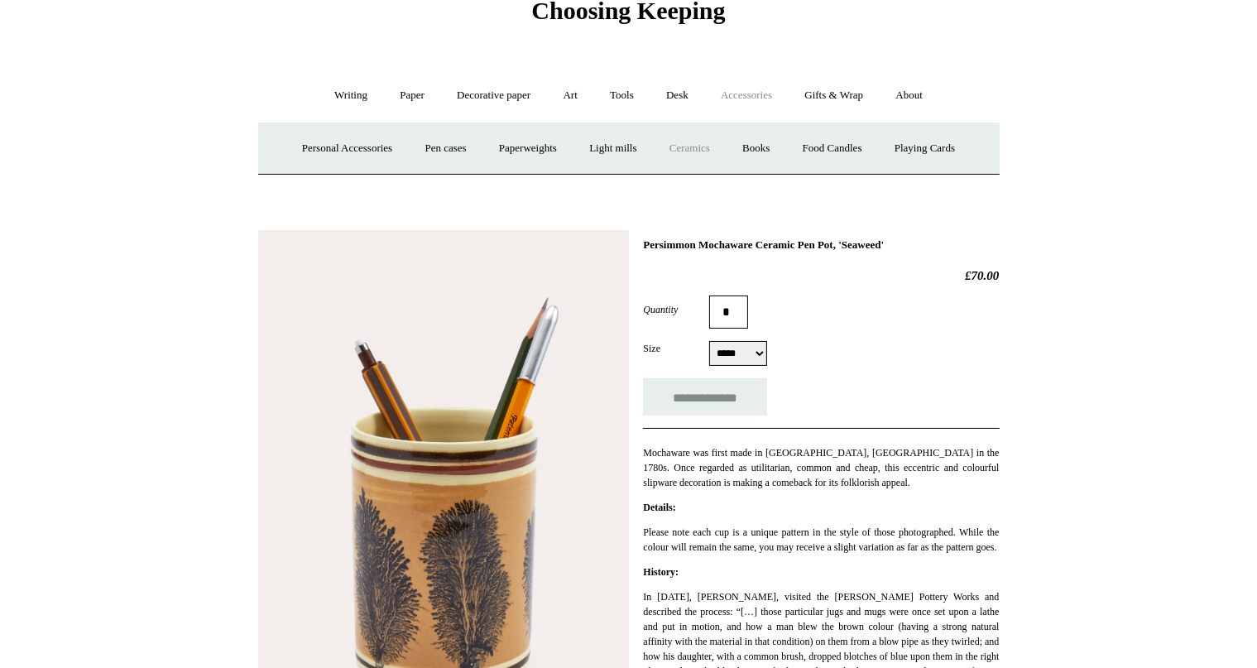
click at [698, 141] on link "Ceramics +" at bounding box center [690, 149] width 70 height 44
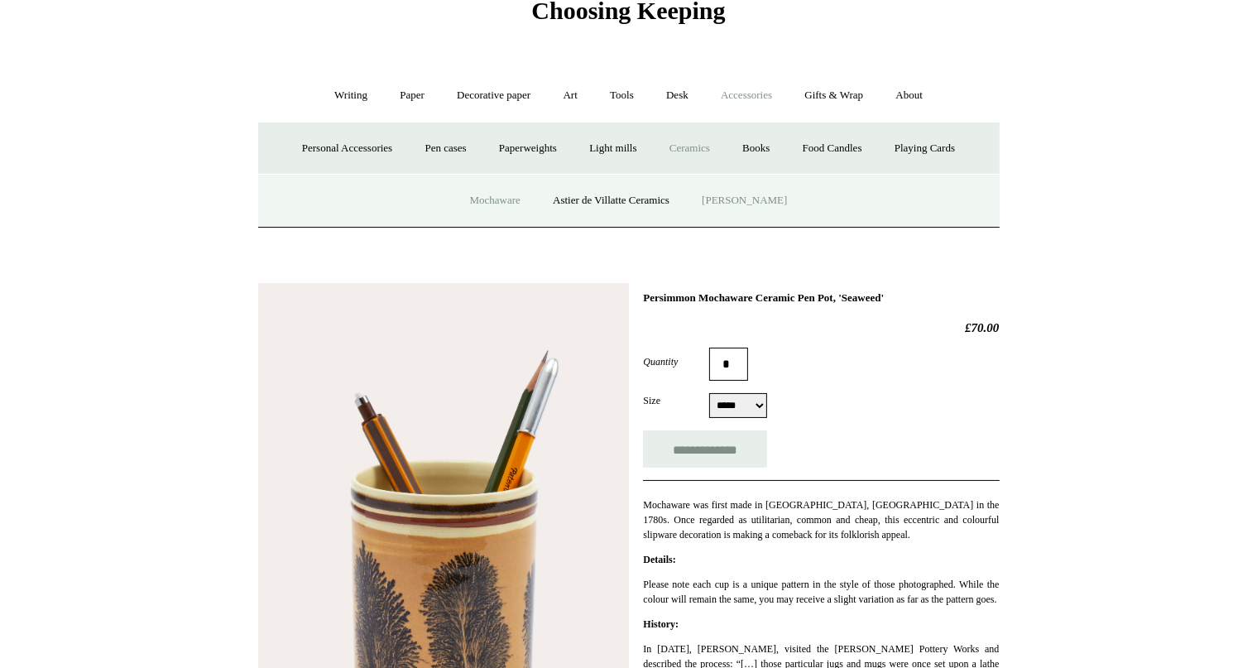
click at [736, 204] on link "[PERSON_NAME]" at bounding box center [744, 201] width 115 height 44
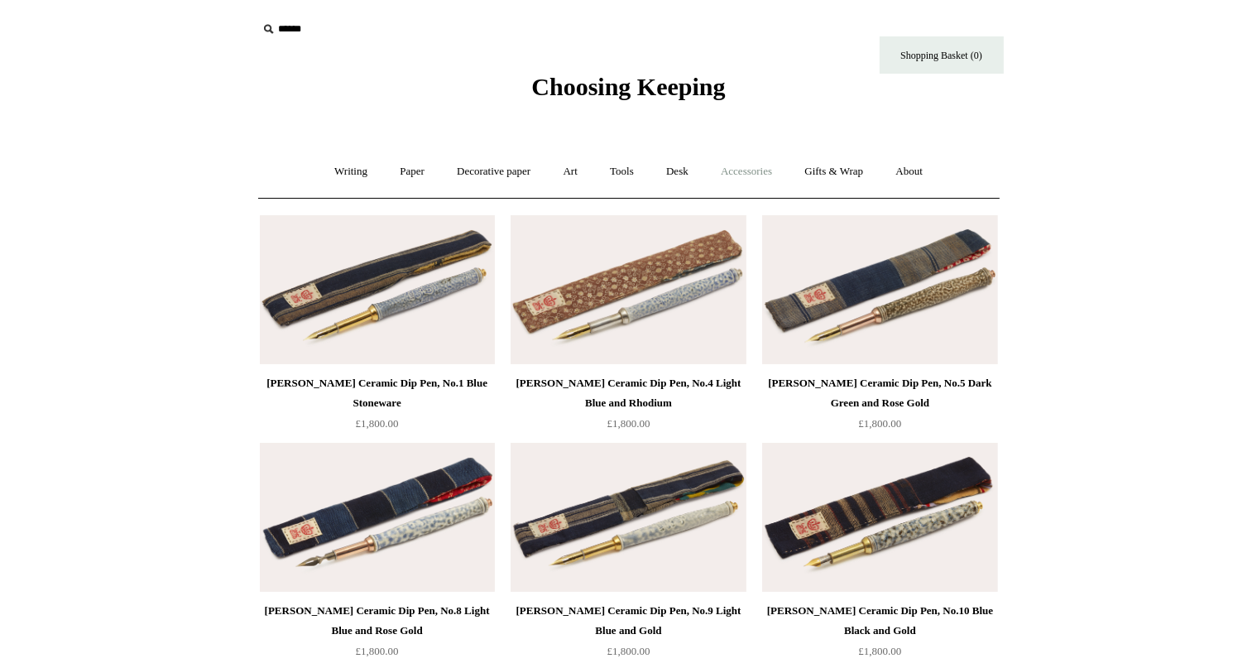
click at [766, 175] on link "Accessories +" at bounding box center [746, 172] width 81 height 44
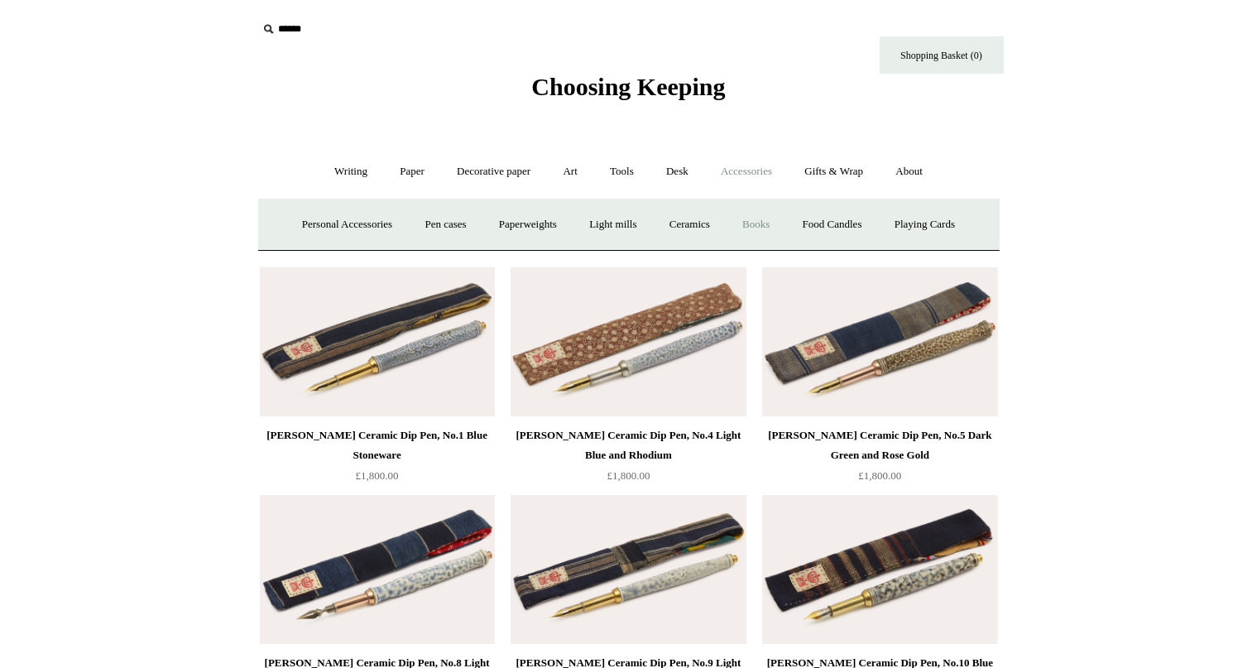
click at [760, 217] on link "Books" at bounding box center [755, 225] width 57 height 44
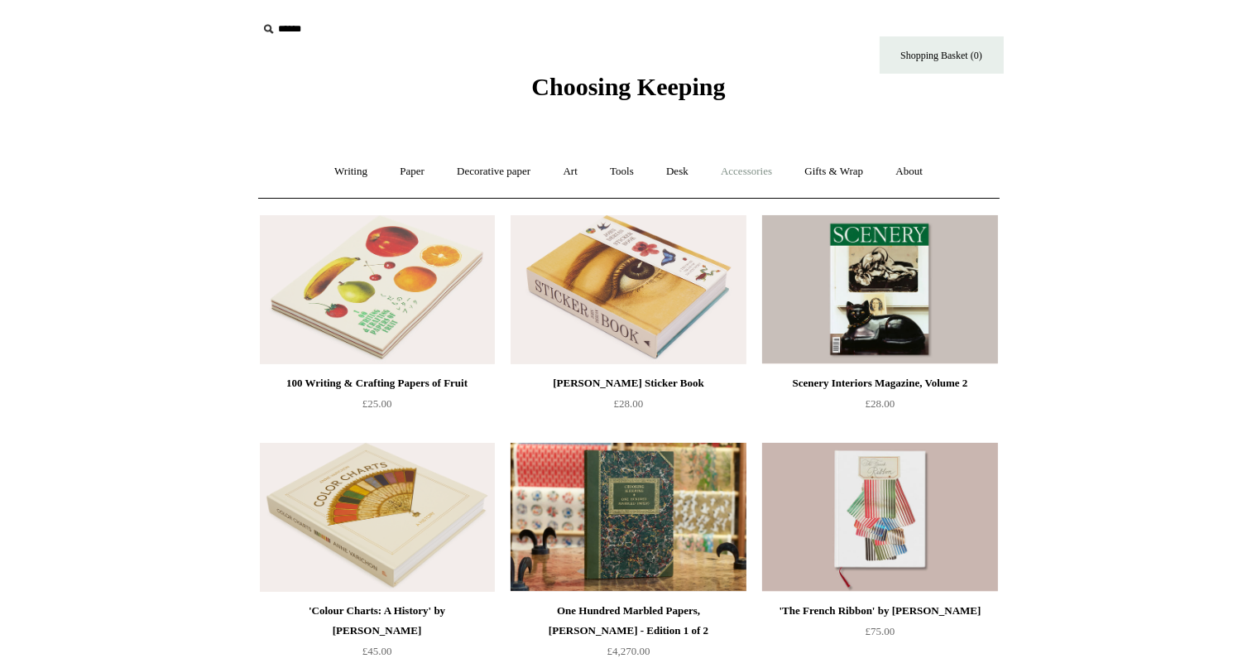
click at [786, 167] on link "Accessories +" at bounding box center [746, 172] width 81 height 44
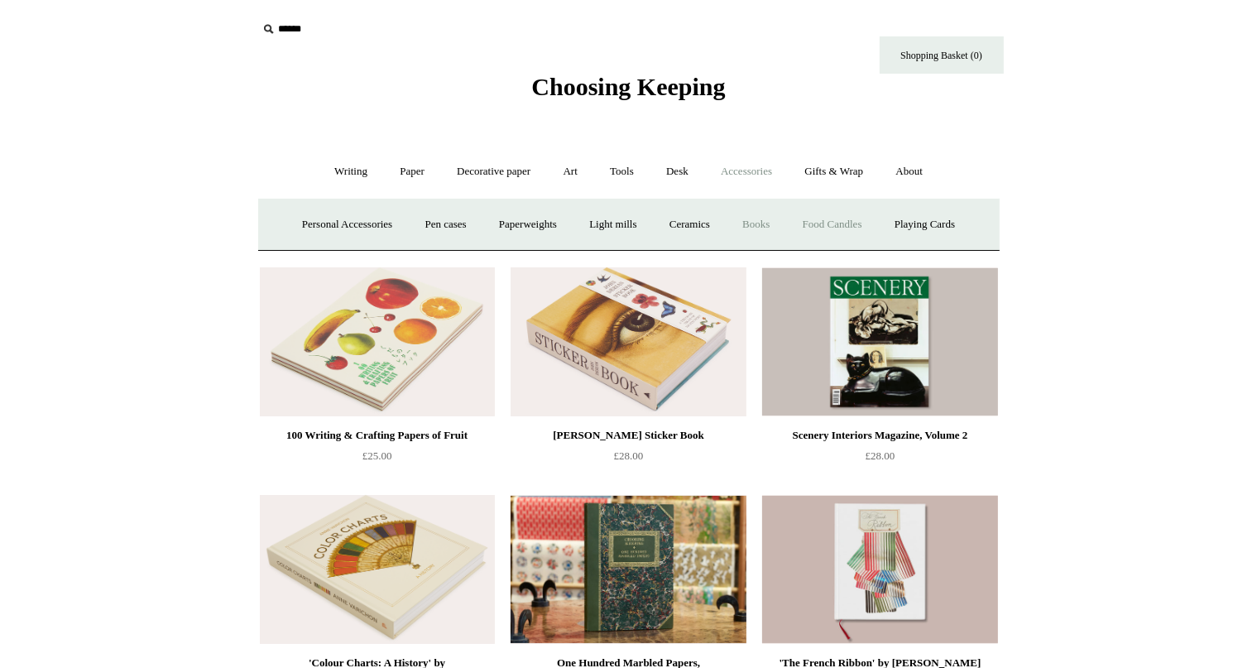
click at [833, 217] on link "Food Candles" at bounding box center [832, 225] width 89 height 44
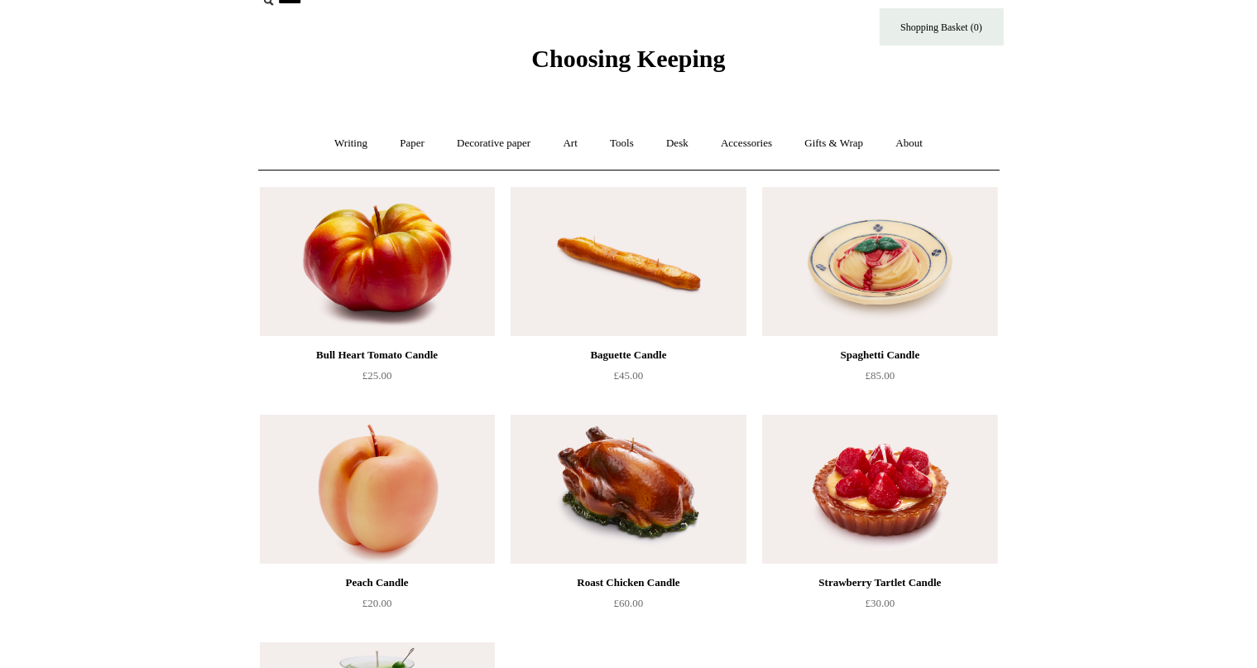
scroll to position [18, 0]
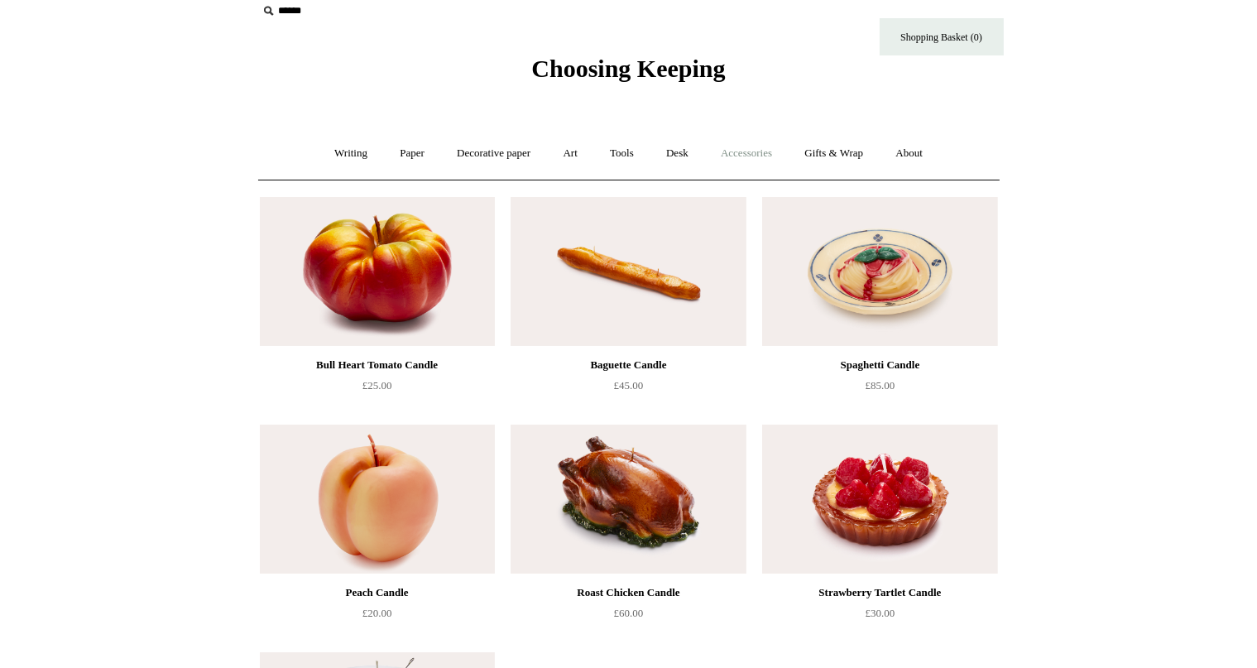
click at [750, 153] on link "Accessories +" at bounding box center [746, 154] width 81 height 44
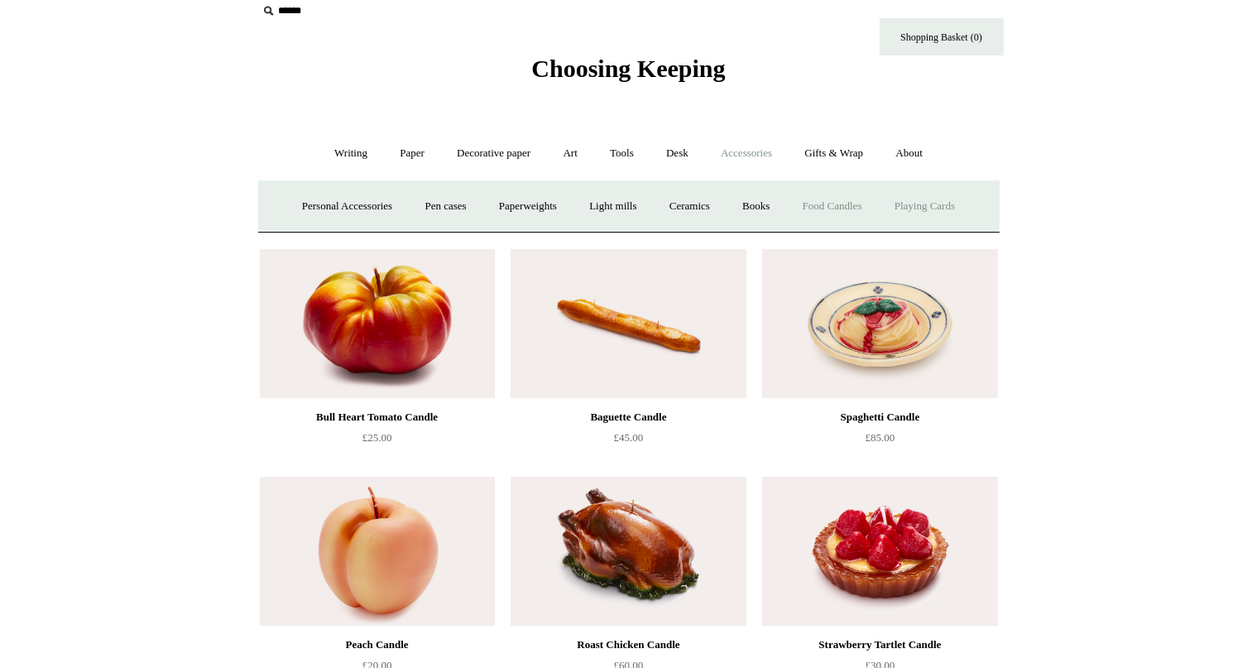
click at [951, 201] on link "Playing Cards" at bounding box center [925, 207] width 90 height 44
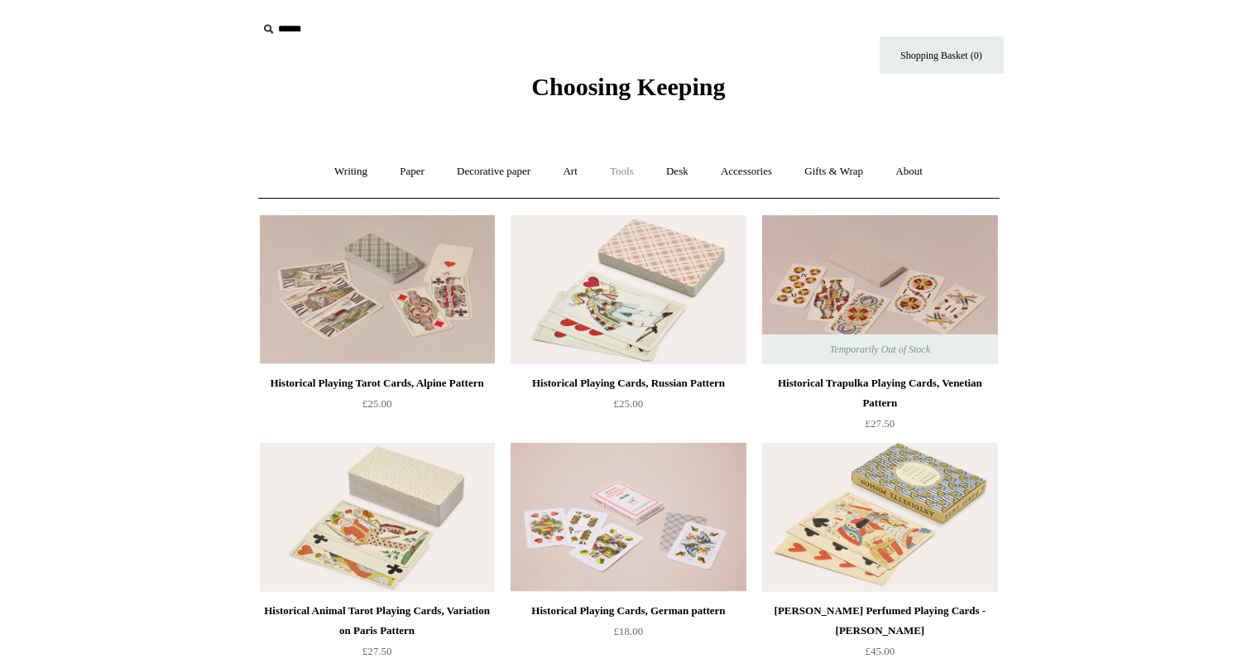
click at [624, 174] on link "Tools +" at bounding box center [622, 172] width 54 height 44
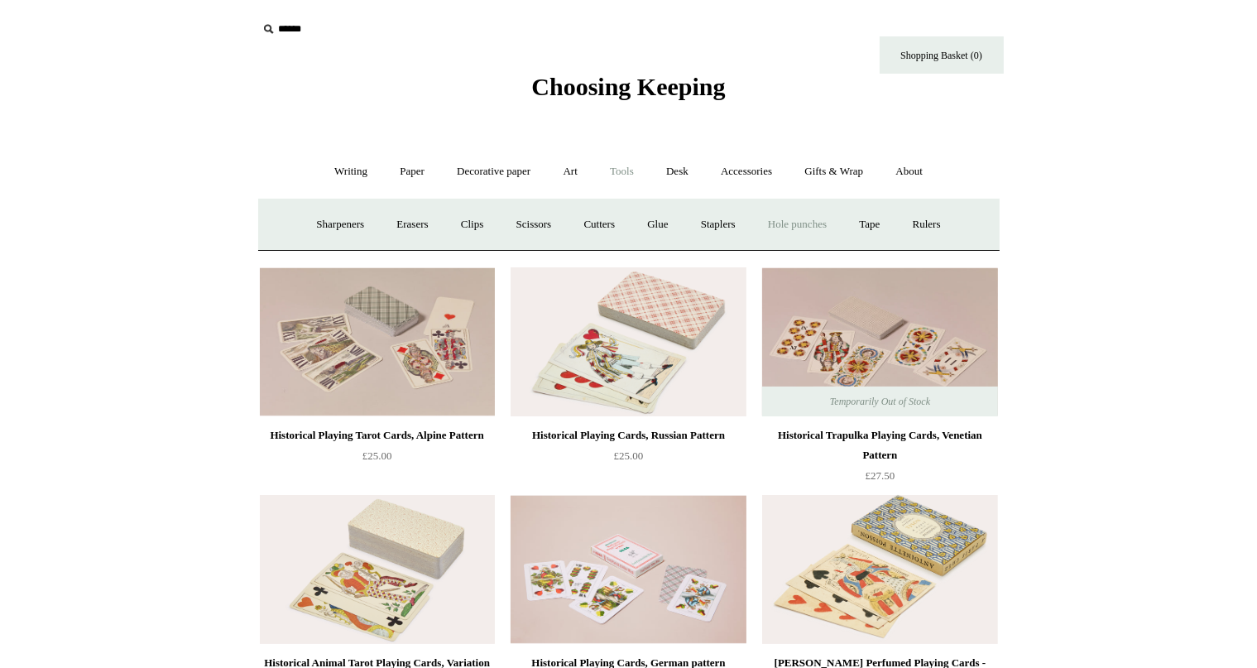
click at [826, 224] on link "Hole punches" at bounding box center [797, 225] width 89 height 44
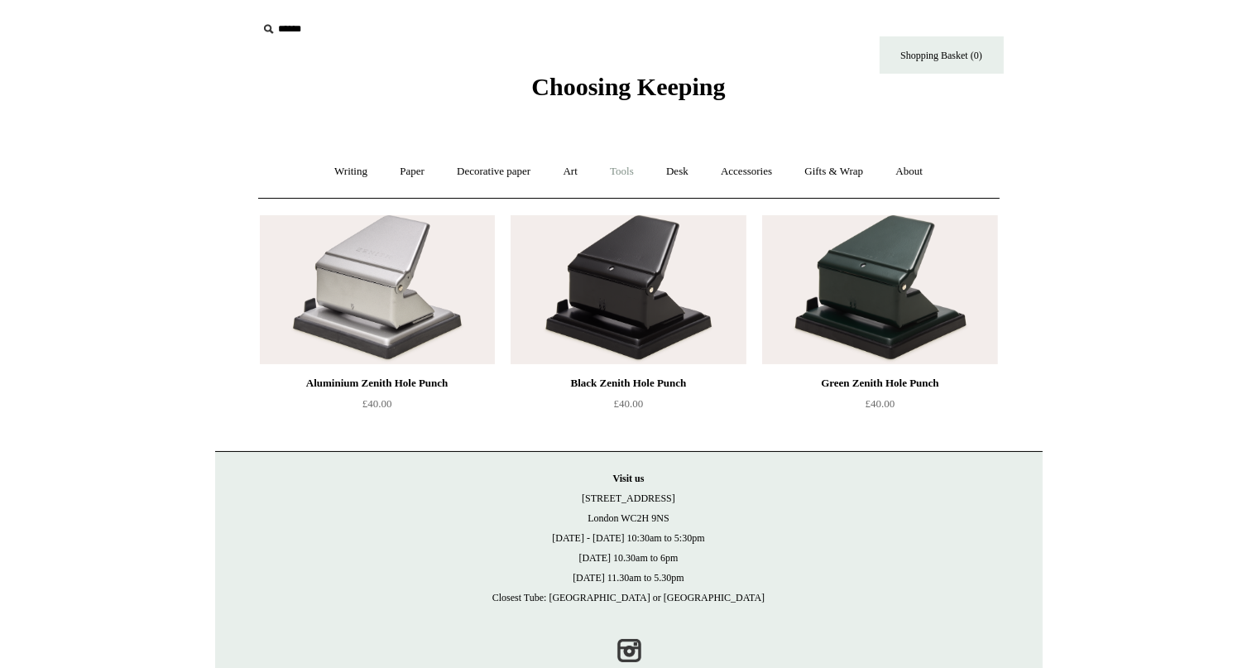
click at [626, 165] on link "Tools +" at bounding box center [622, 172] width 54 height 44
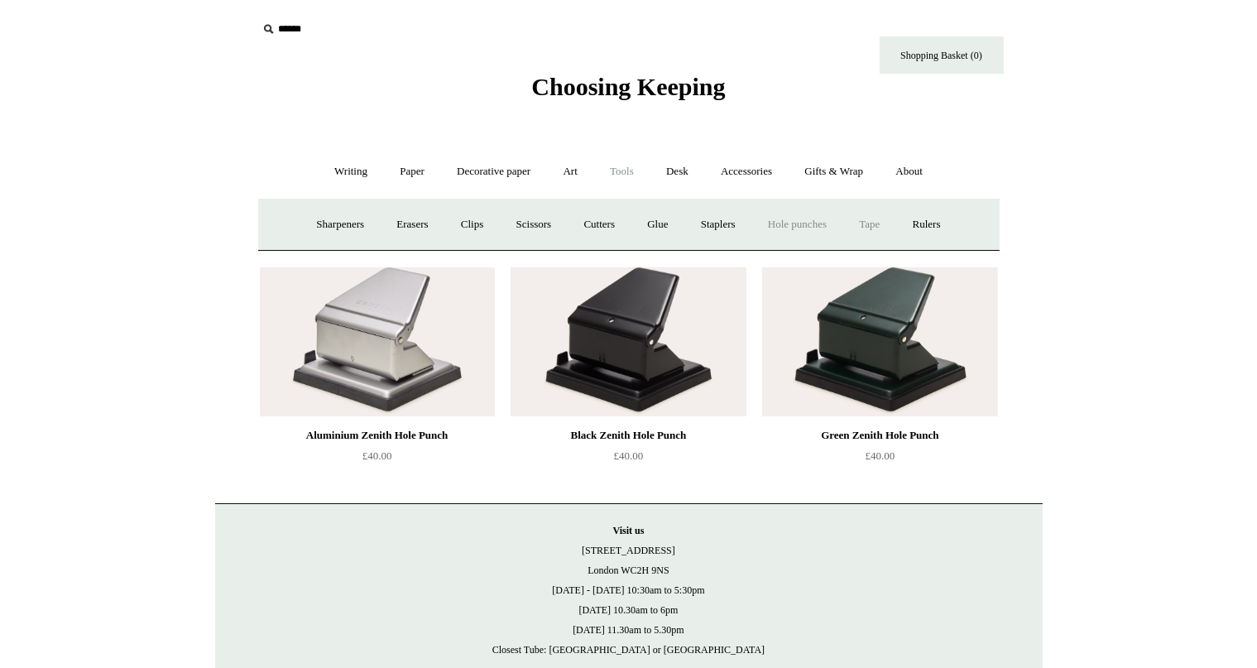
click at [891, 218] on link "Tape +" at bounding box center [869, 225] width 50 height 44
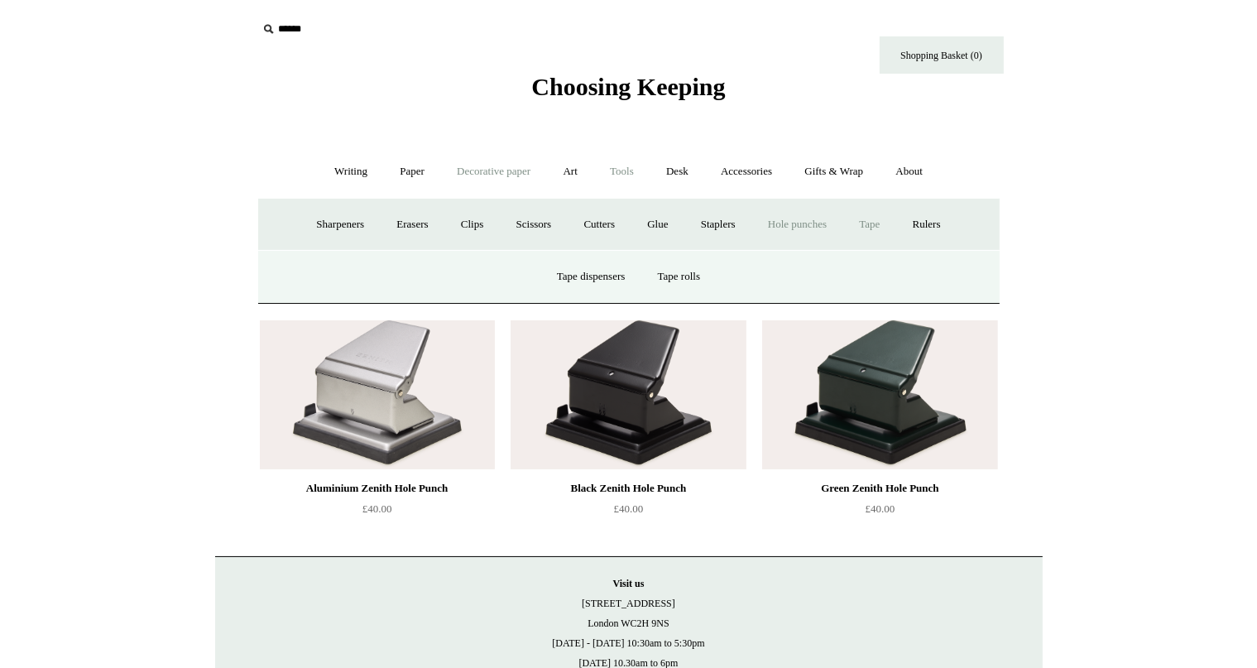
click at [519, 174] on link "Decorative paper +" at bounding box center [493, 172] width 103 height 44
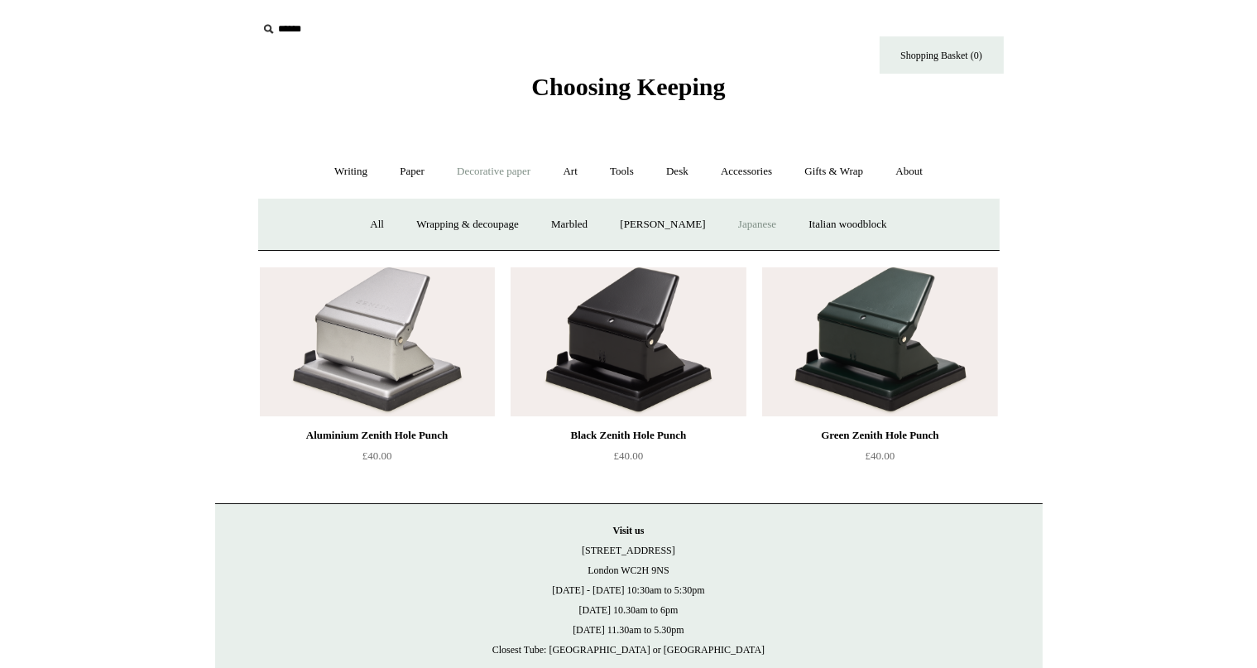
click at [769, 223] on link "Japanese" at bounding box center [757, 225] width 68 height 44
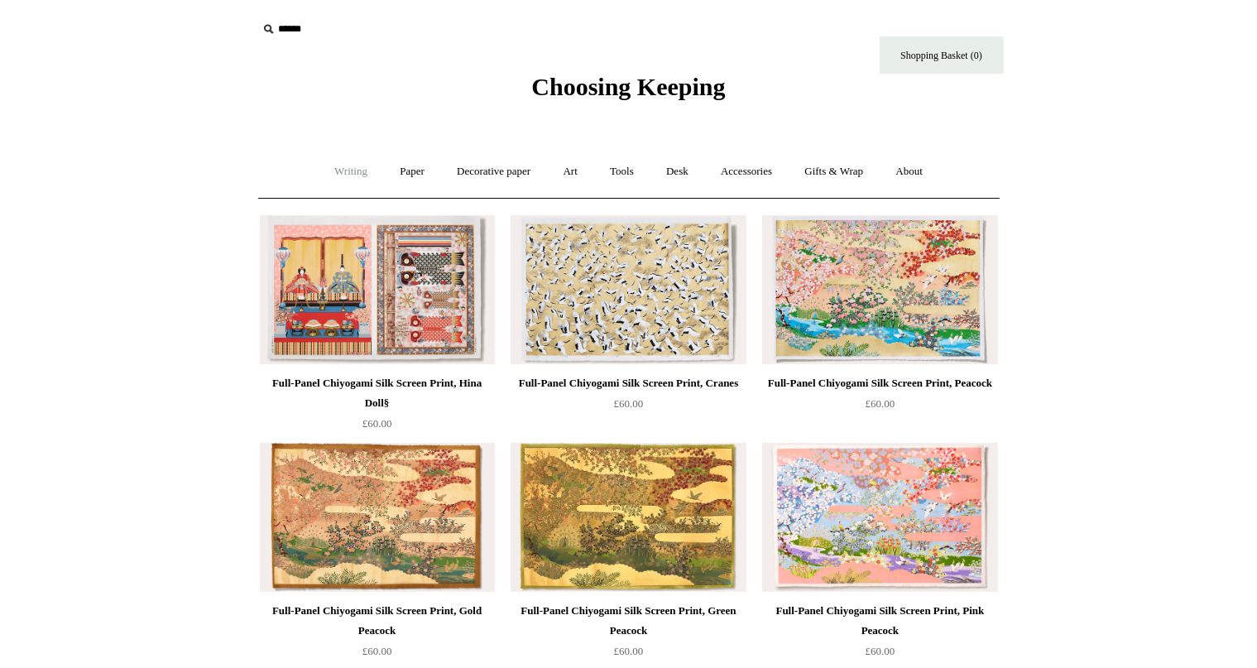
click at [333, 173] on link "Writing +" at bounding box center [350, 172] width 63 height 44
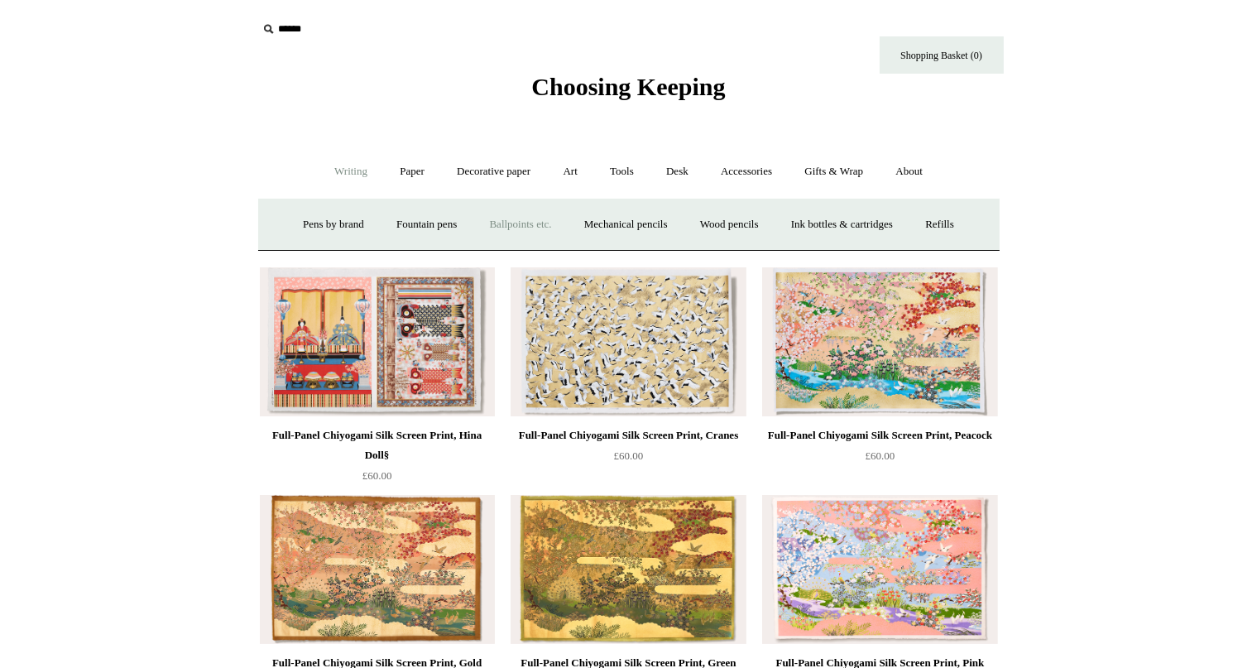
click at [509, 226] on link "Ballpoints etc. +" at bounding box center [521, 225] width 92 height 44
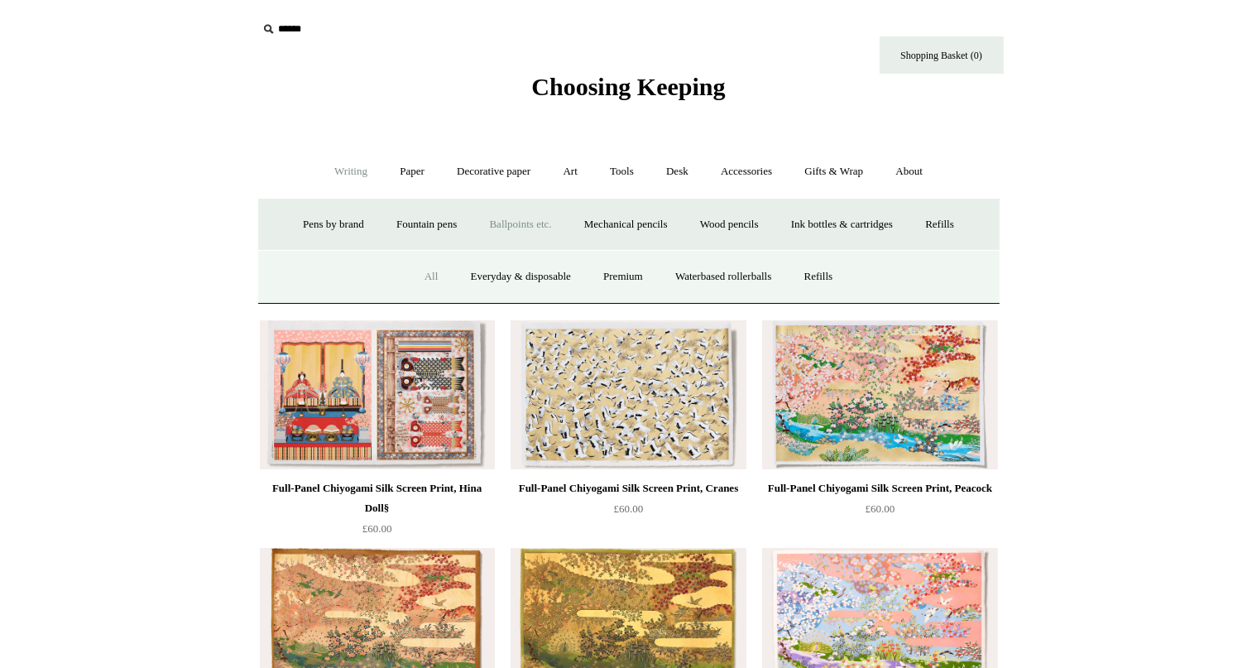
click at [411, 277] on link "All" at bounding box center [432, 277] width 44 height 44
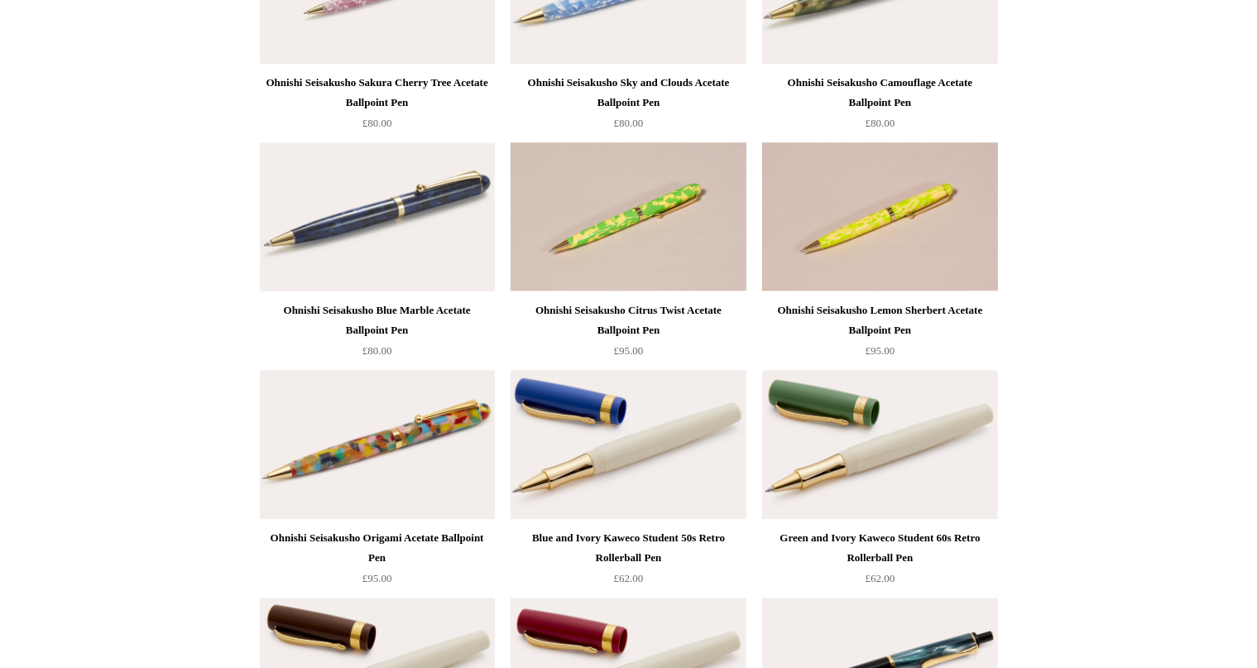
scroll to position [4587, 0]
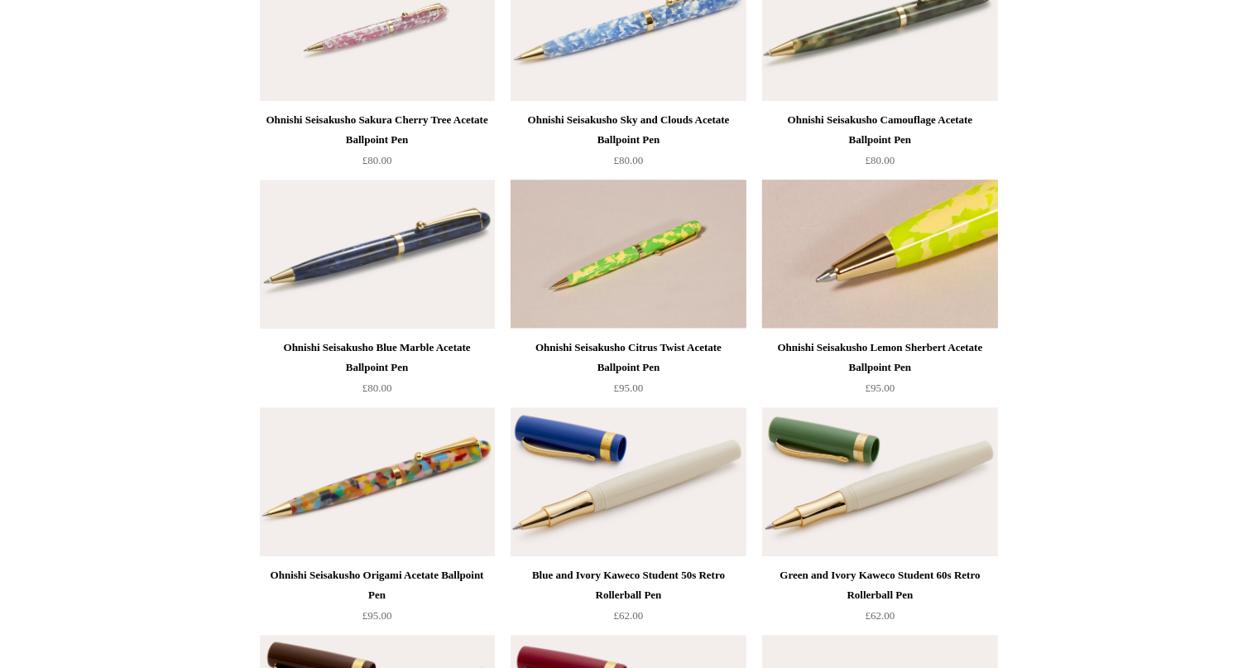
click at [885, 249] on img at bounding box center [879, 254] width 235 height 149
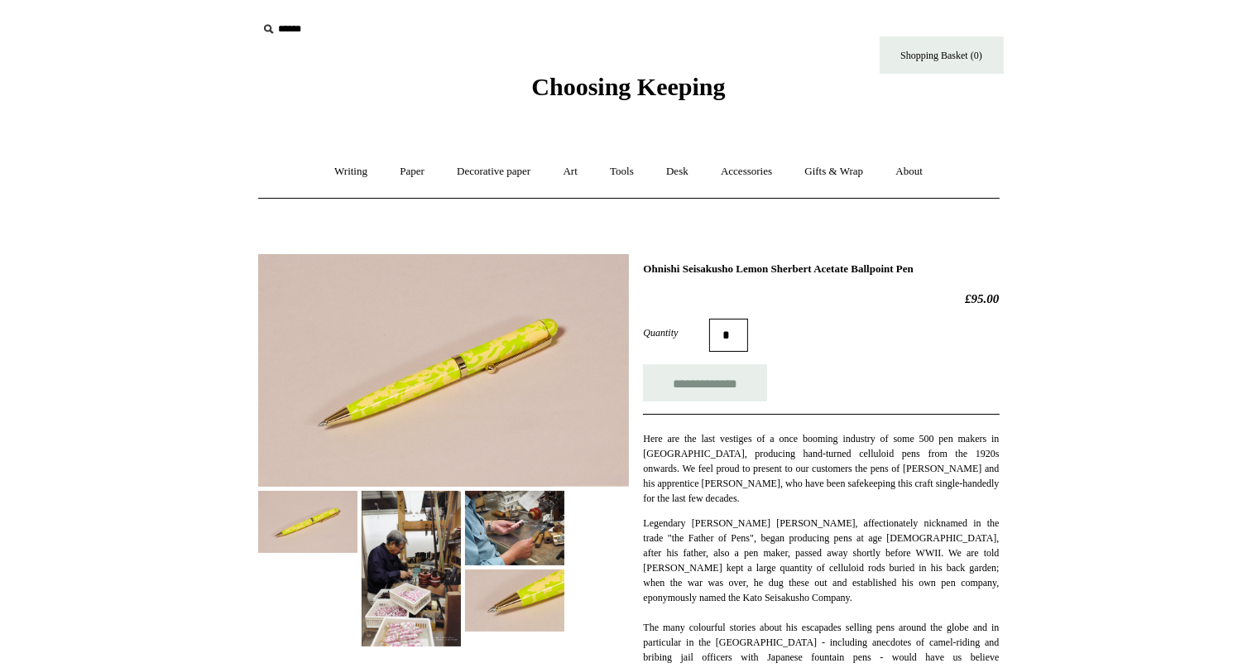
click at [448, 359] on img at bounding box center [443, 370] width 371 height 233
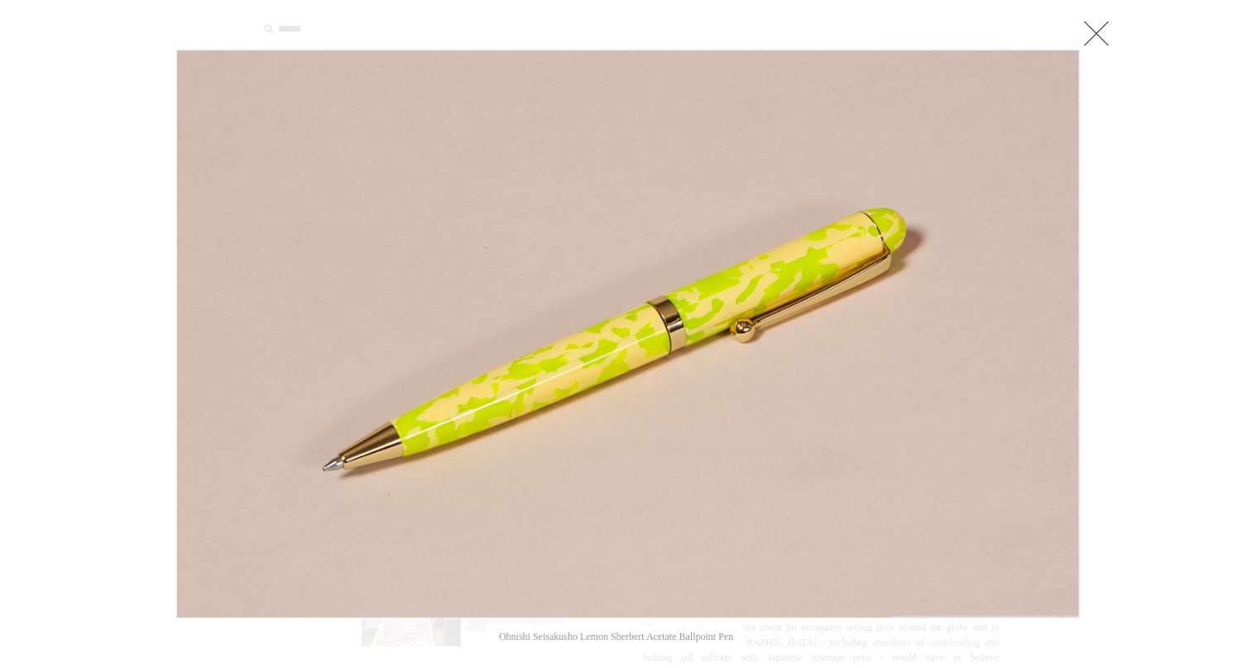
click at [1095, 36] on link at bounding box center [1096, 33] width 33 height 33
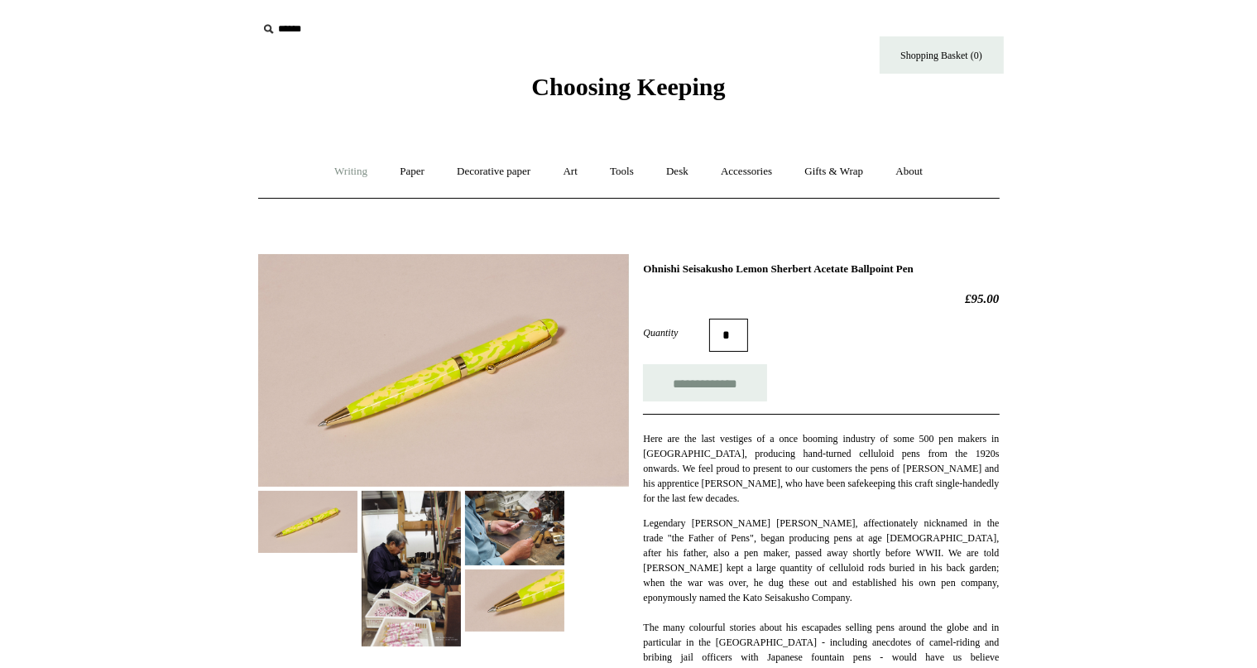
click at [338, 177] on link "Writing +" at bounding box center [350, 172] width 63 height 44
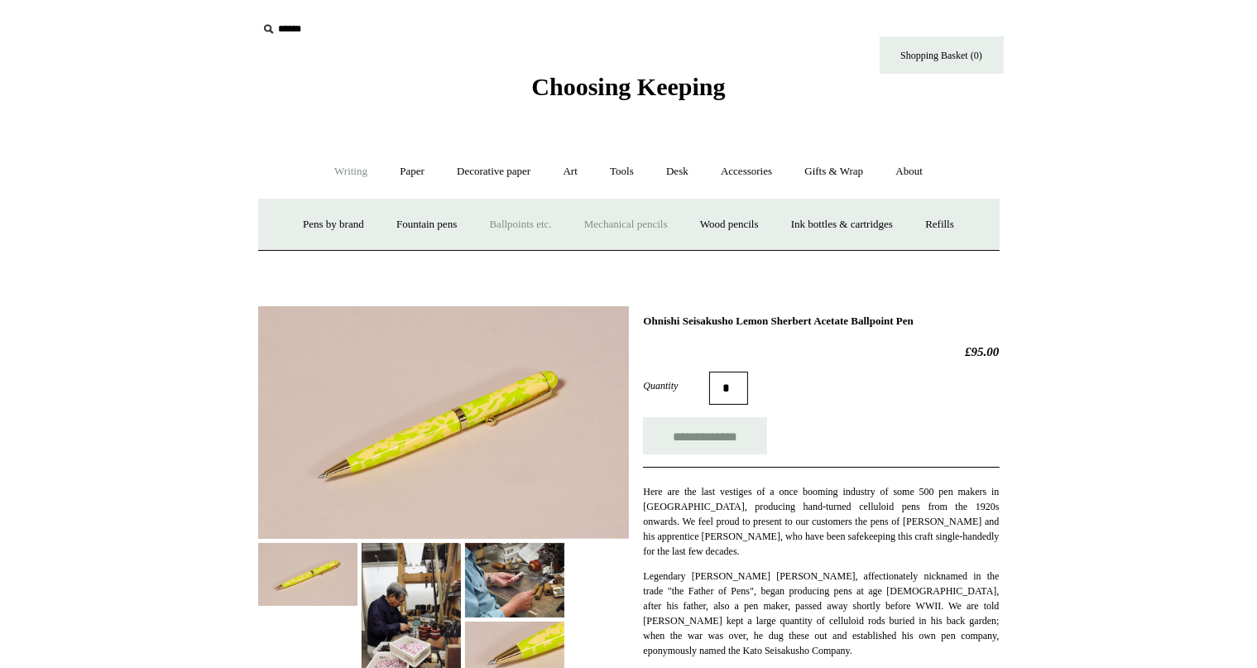
click at [607, 224] on link "Mechanical pencils +" at bounding box center [625, 225] width 113 height 44
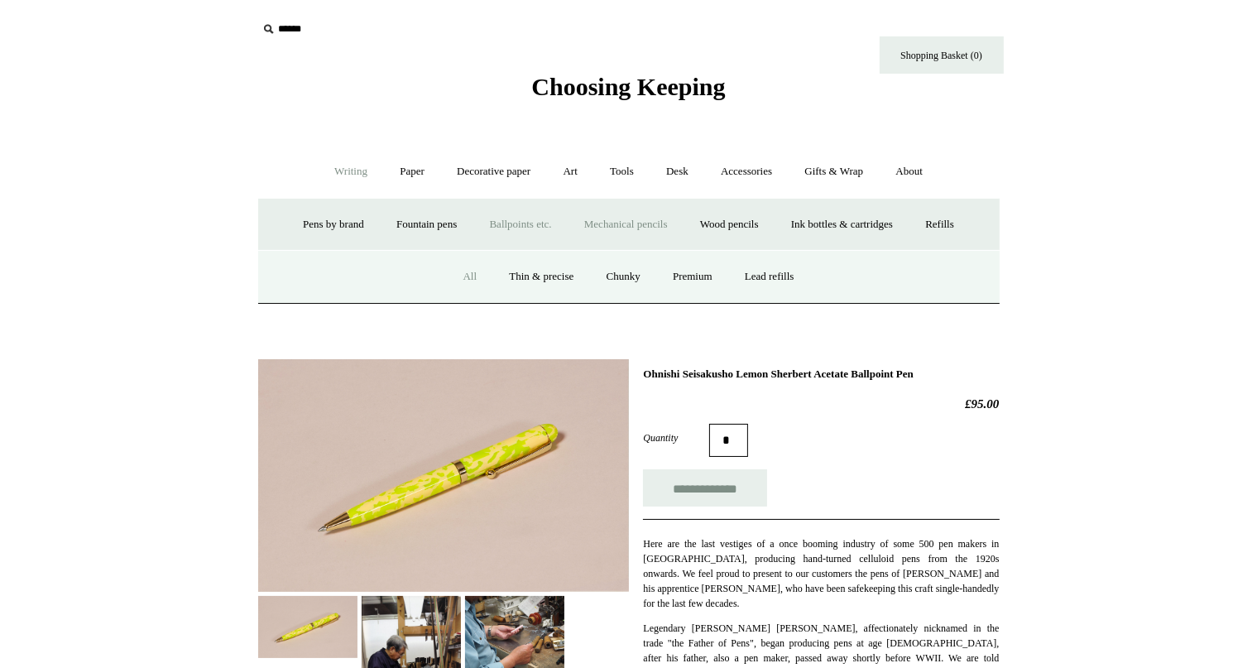
click at [468, 264] on link "All" at bounding box center [470, 277] width 44 height 44
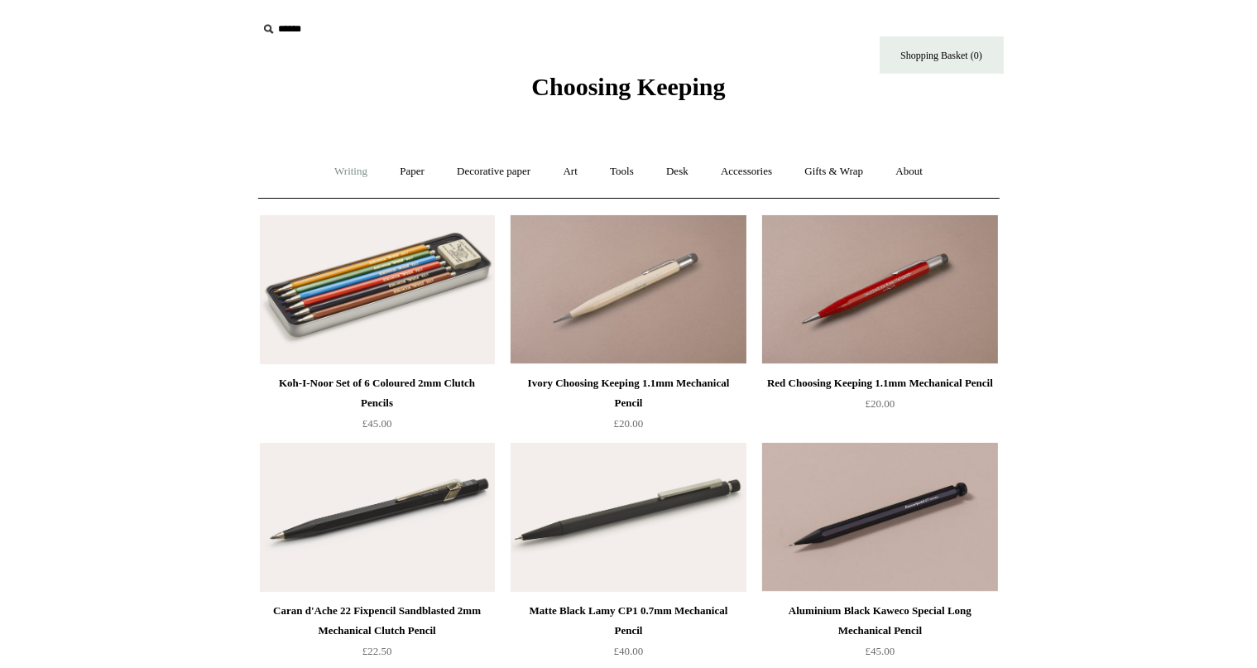
click at [346, 171] on link "Writing +" at bounding box center [350, 172] width 63 height 44
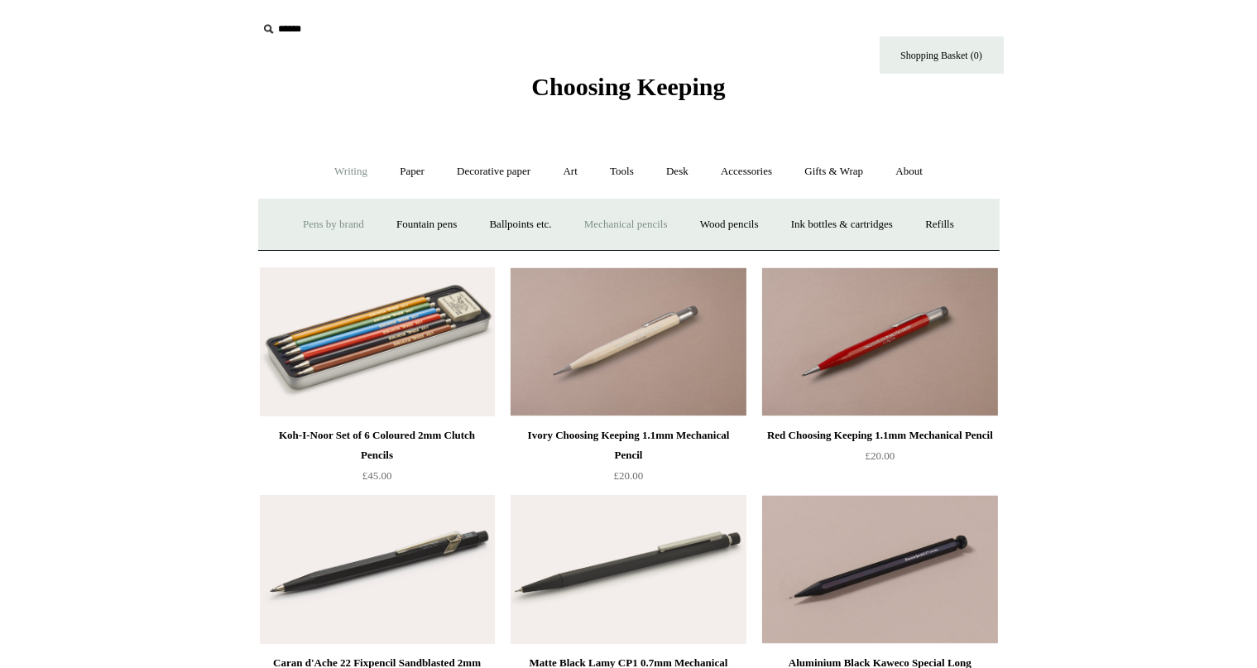
click at [326, 219] on link "Pens by brand +" at bounding box center [333, 225] width 91 height 44
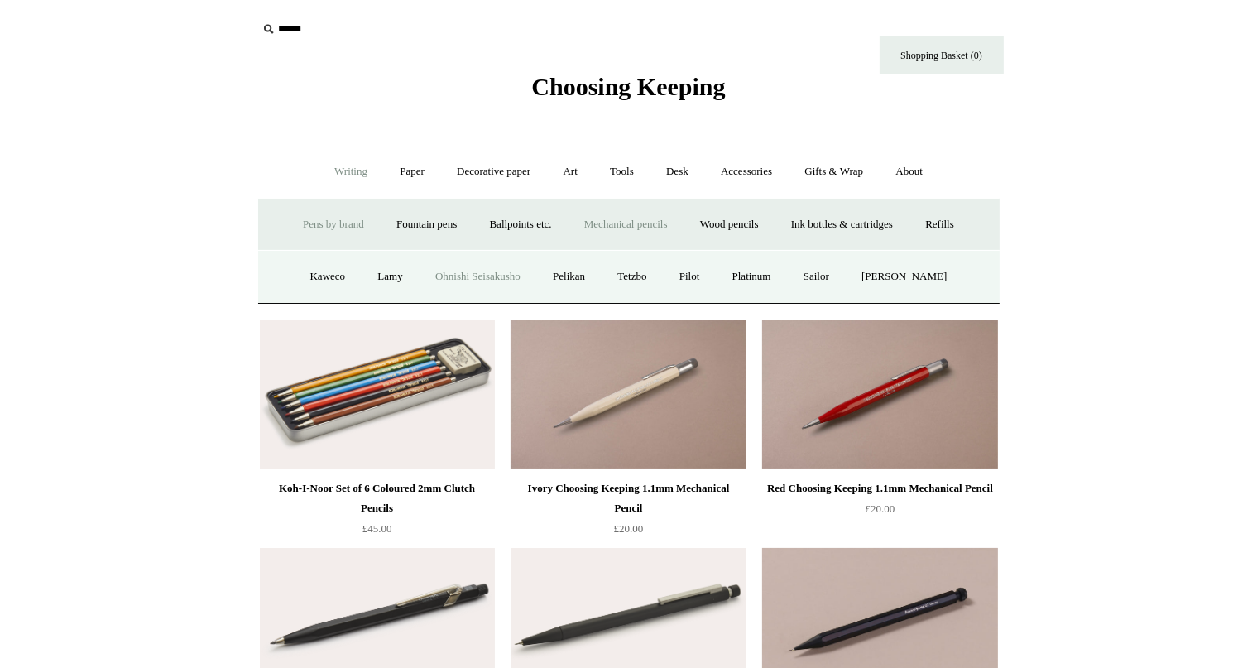
click at [456, 277] on link "Ohnishi Seisakusho" at bounding box center [477, 277] width 115 height 44
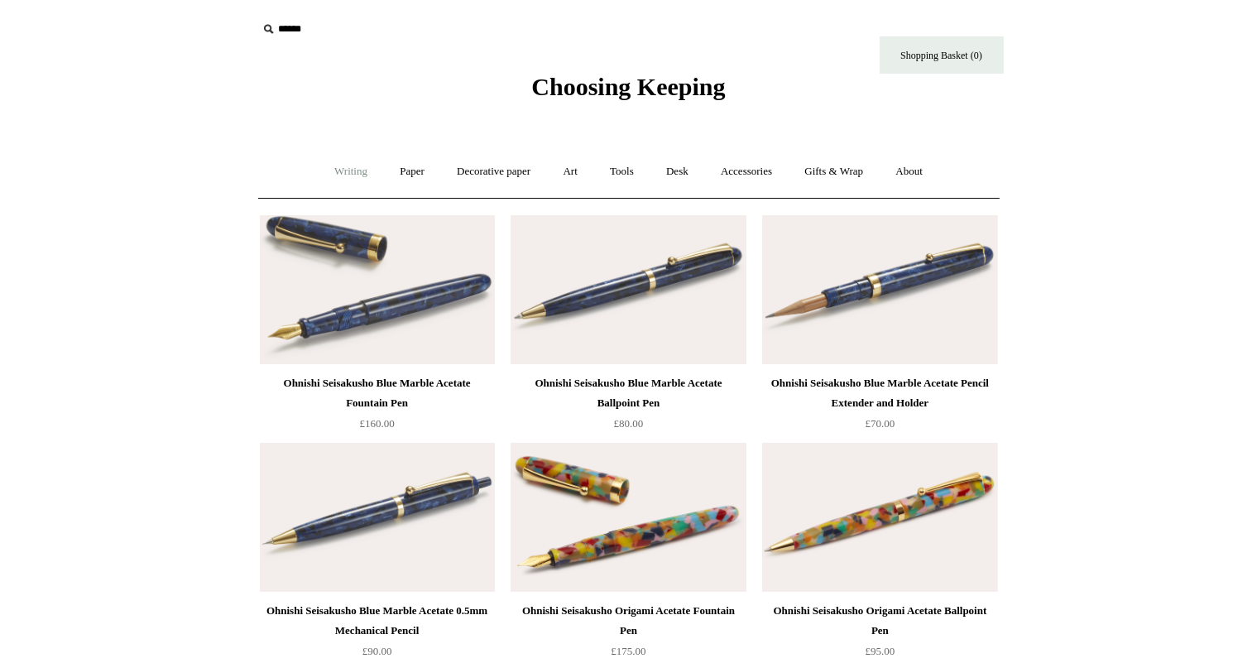
click at [352, 180] on link "Writing +" at bounding box center [350, 172] width 63 height 44
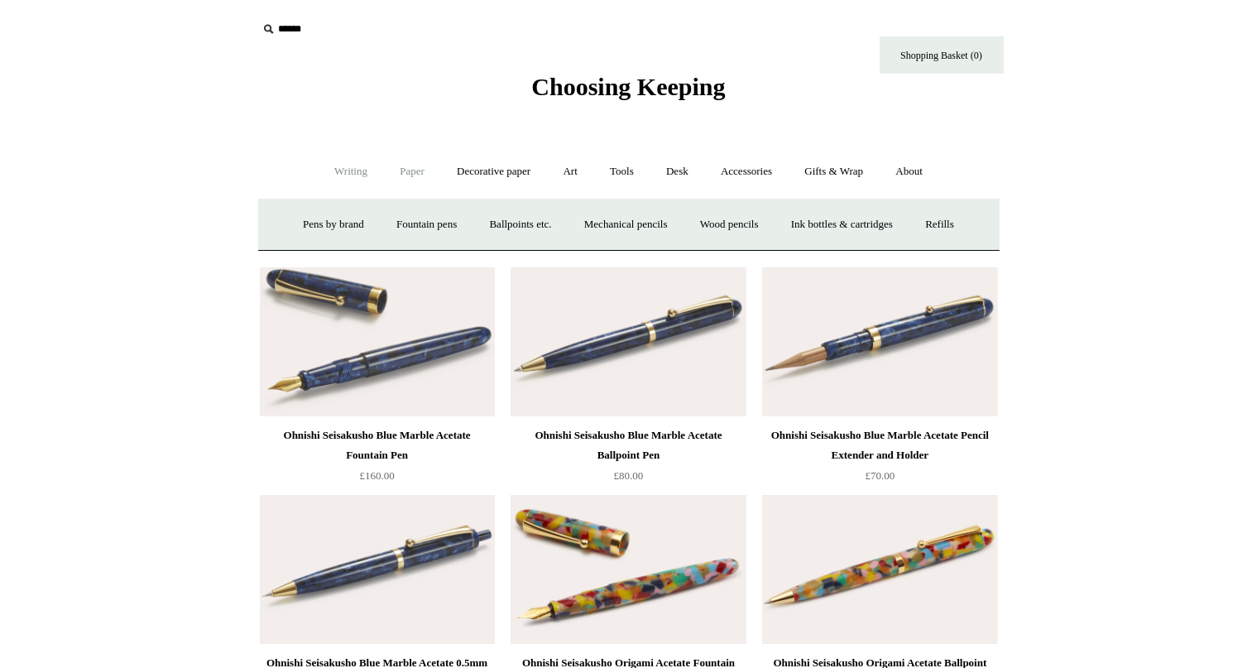
click at [403, 167] on link "Paper +" at bounding box center [412, 172] width 55 height 44
click at [386, 221] on link "Notebooks +" at bounding box center [397, 225] width 76 height 44
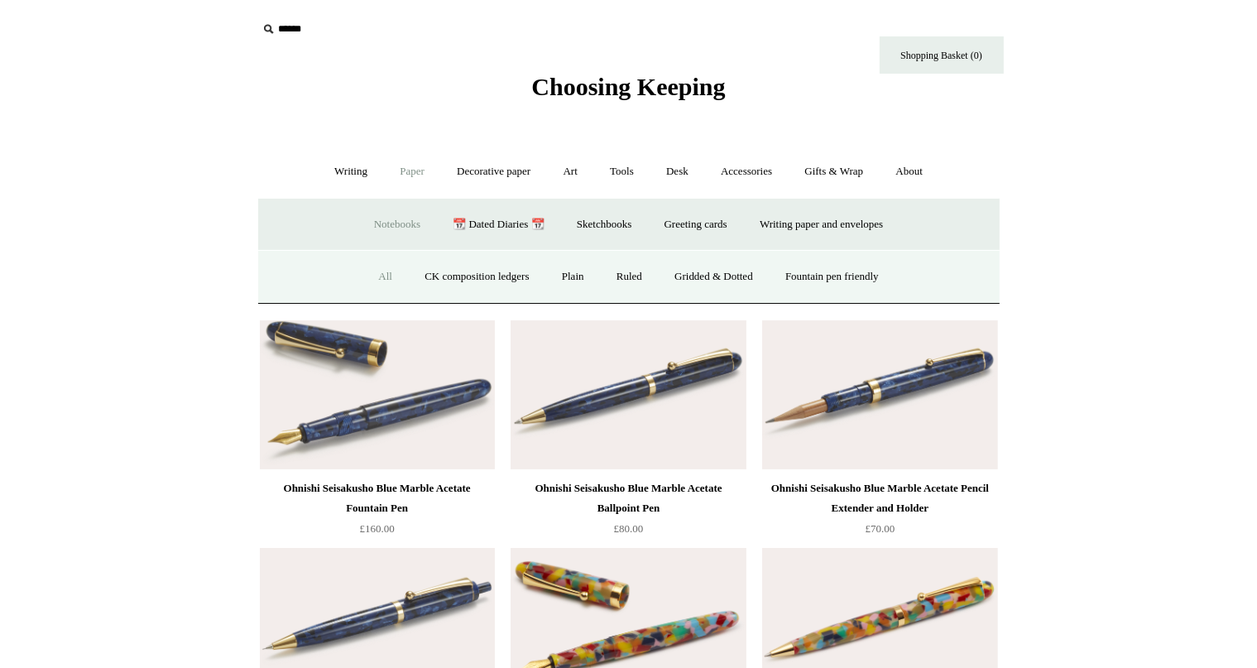
click at [374, 270] on link "All" at bounding box center [385, 277] width 44 height 44
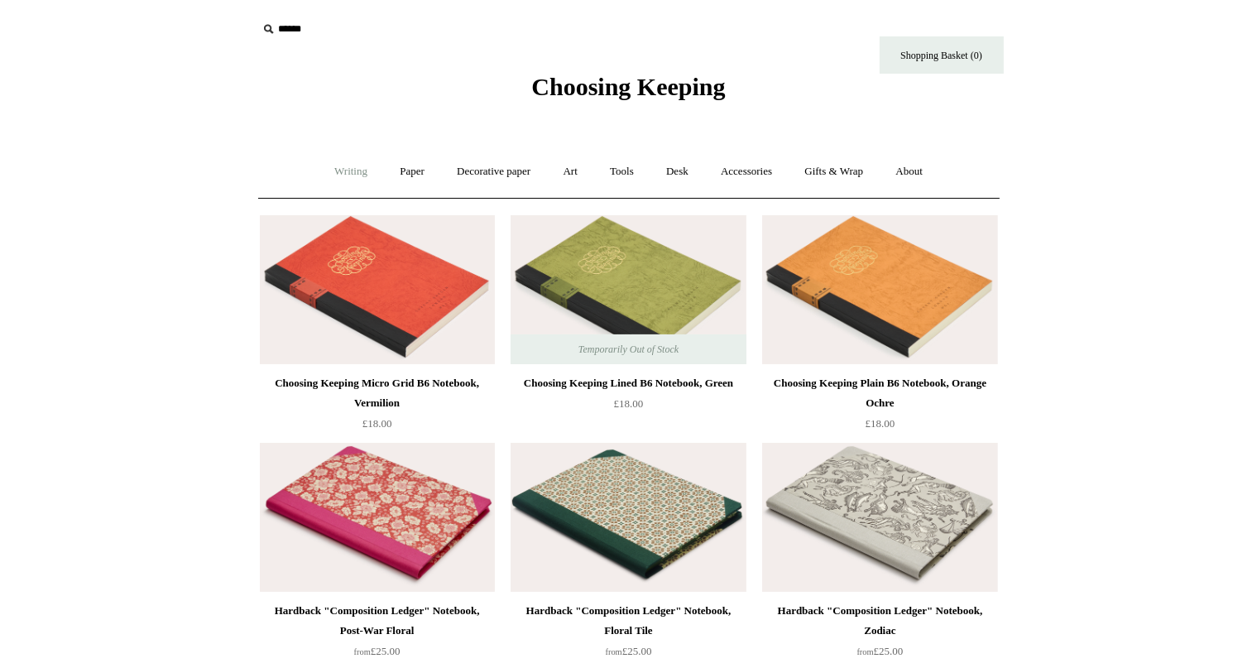
click at [349, 170] on link "Writing +" at bounding box center [350, 172] width 63 height 44
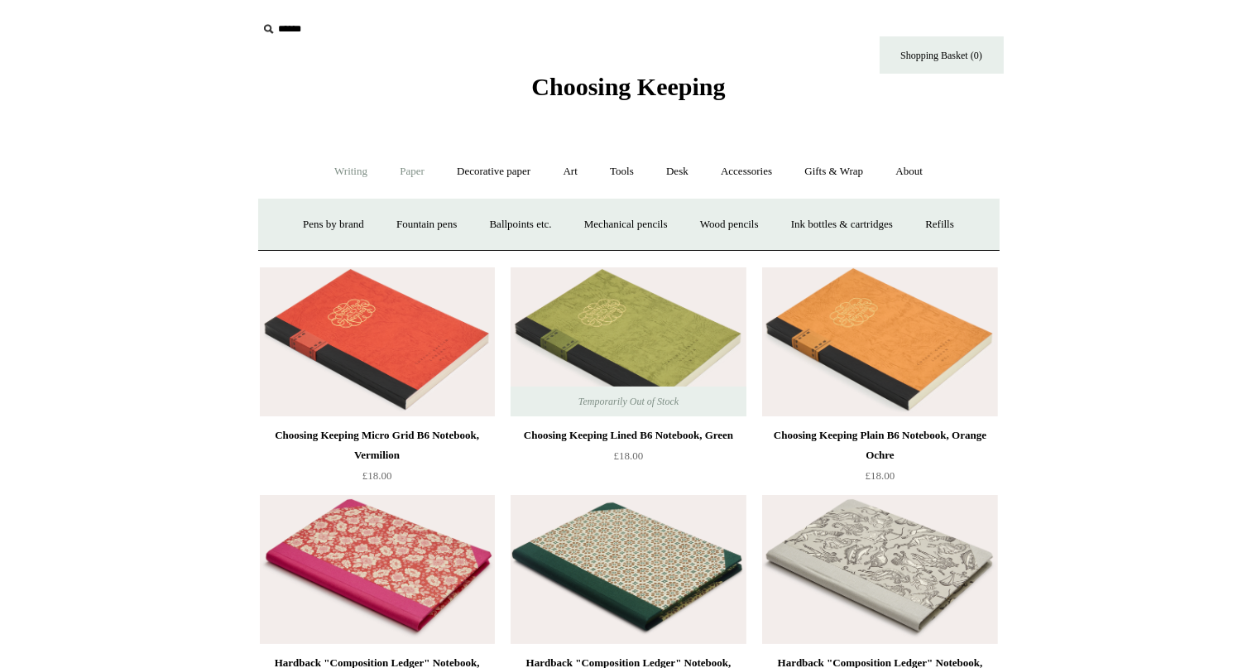
click at [407, 163] on link "Paper +" at bounding box center [412, 172] width 55 height 44
click at [703, 223] on link "Greeting cards +" at bounding box center [696, 225] width 93 height 44
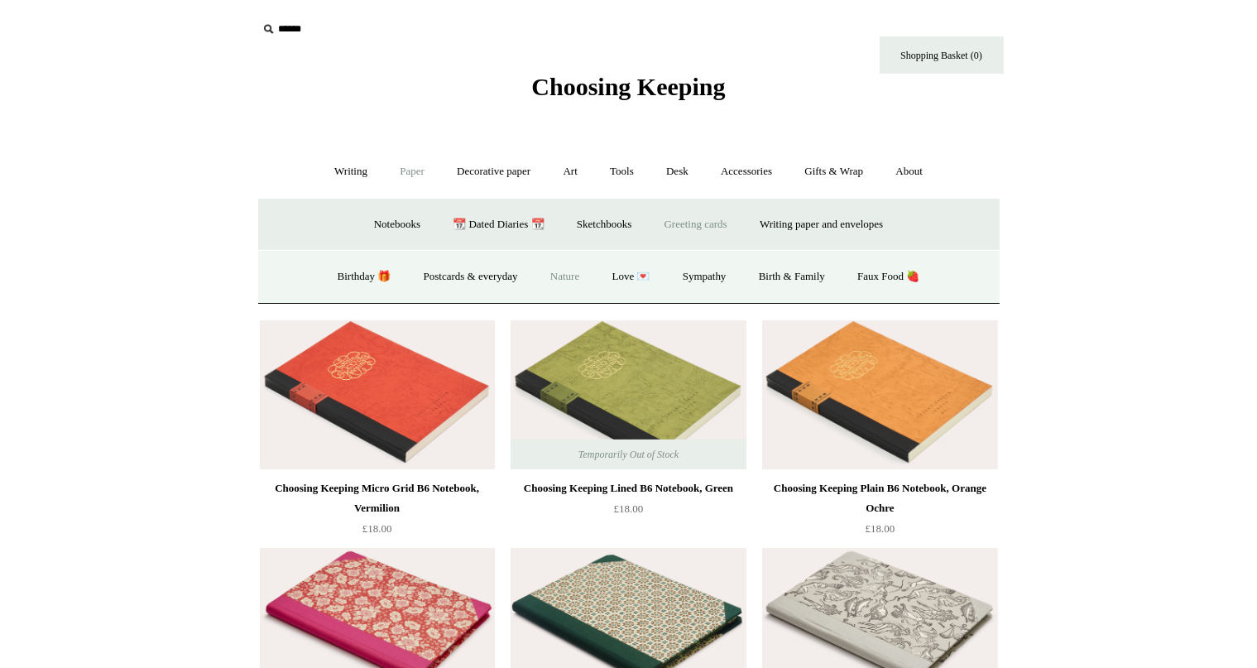
click at [568, 277] on link "Nature" at bounding box center [564, 277] width 59 height 44
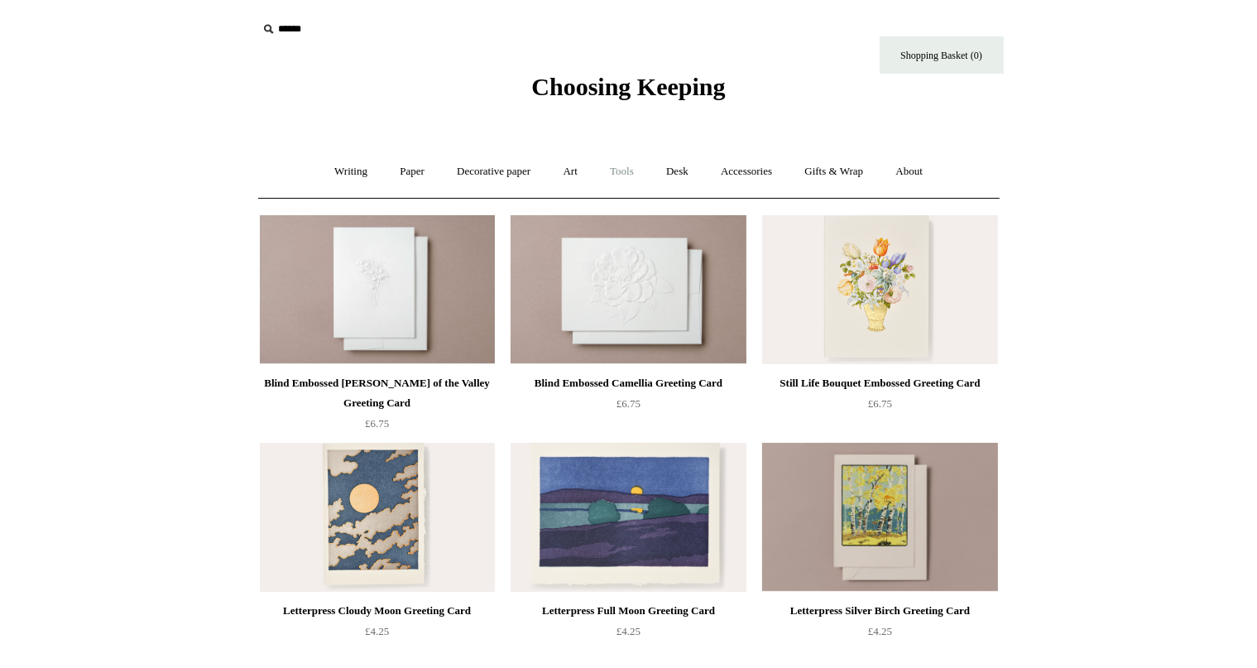
click at [621, 169] on link "Tools +" at bounding box center [622, 172] width 54 height 44
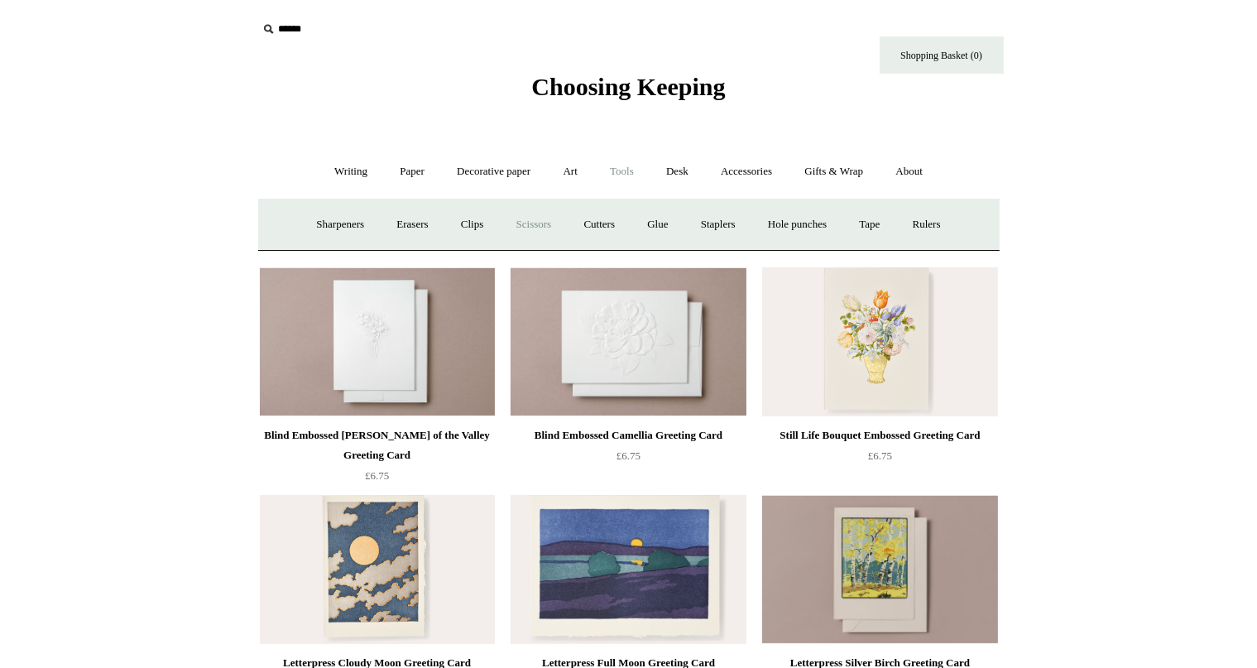
click at [533, 226] on link "Scissors" at bounding box center [533, 225] width 65 height 44
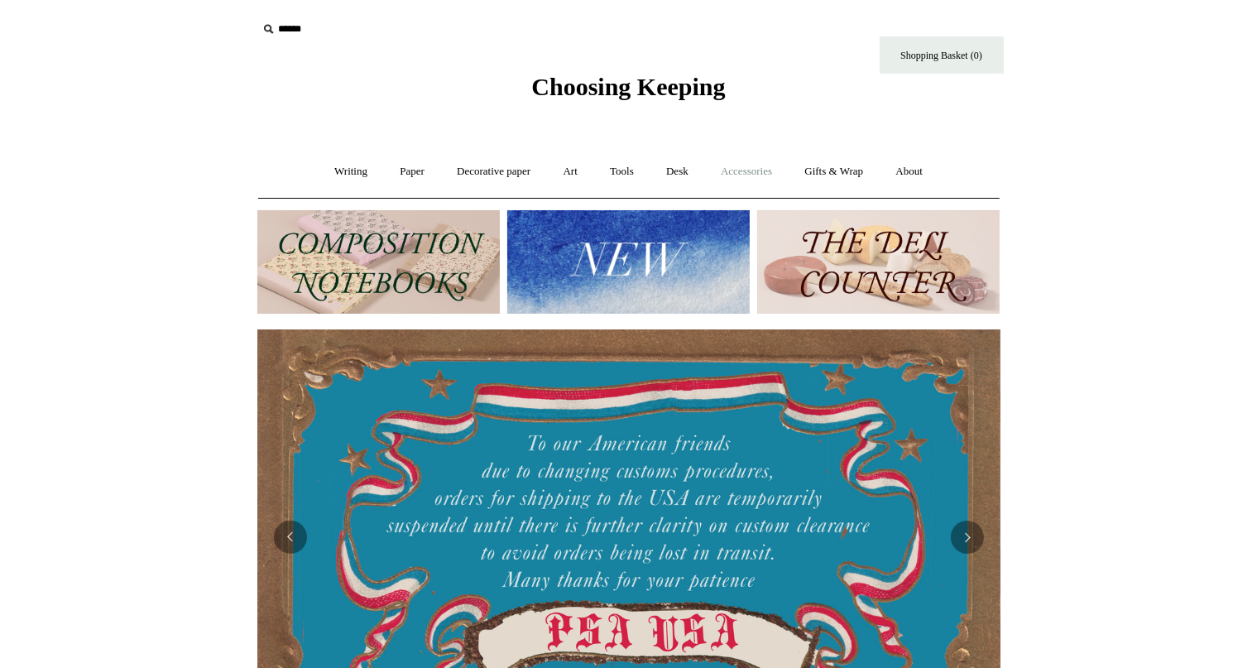
click at [733, 173] on link "Accessories +" at bounding box center [746, 172] width 81 height 44
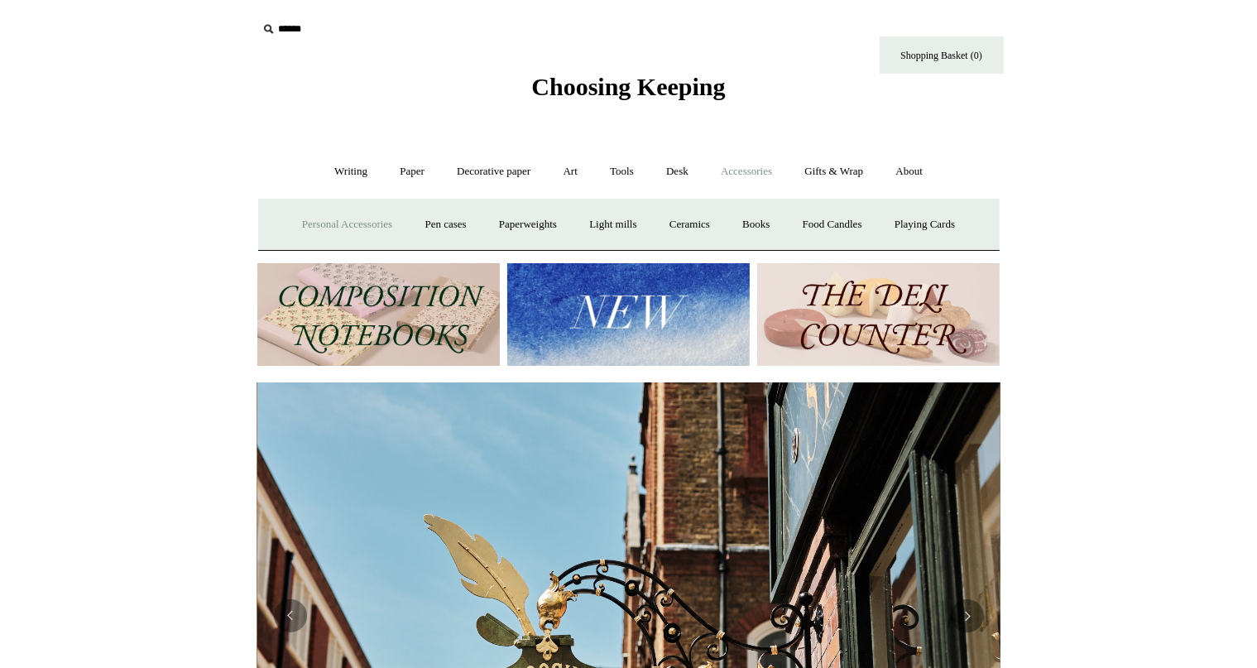
scroll to position [0, 743]
click at [362, 217] on link "Personal Accessories +" at bounding box center [347, 225] width 120 height 44
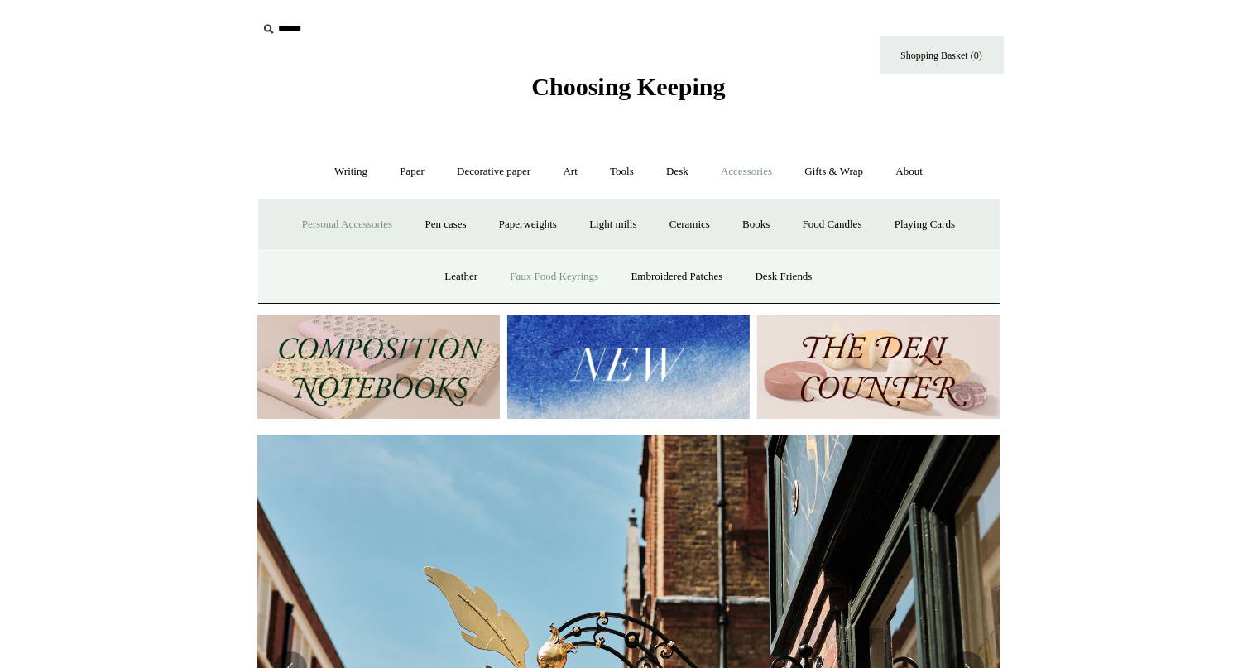
click at [511, 273] on link "Faux Food Keyrings" at bounding box center [554, 277] width 118 height 44
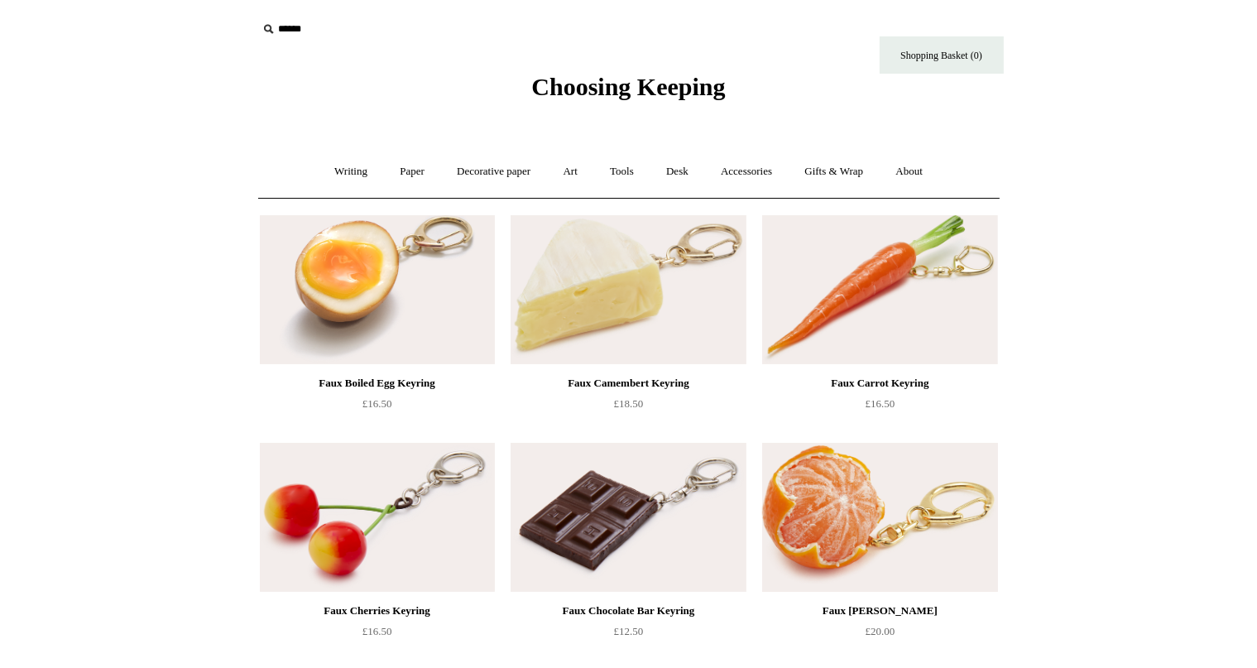
click at [819, 527] on img at bounding box center [879, 517] width 235 height 149
